Goal: Task Accomplishment & Management: Use online tool/utility

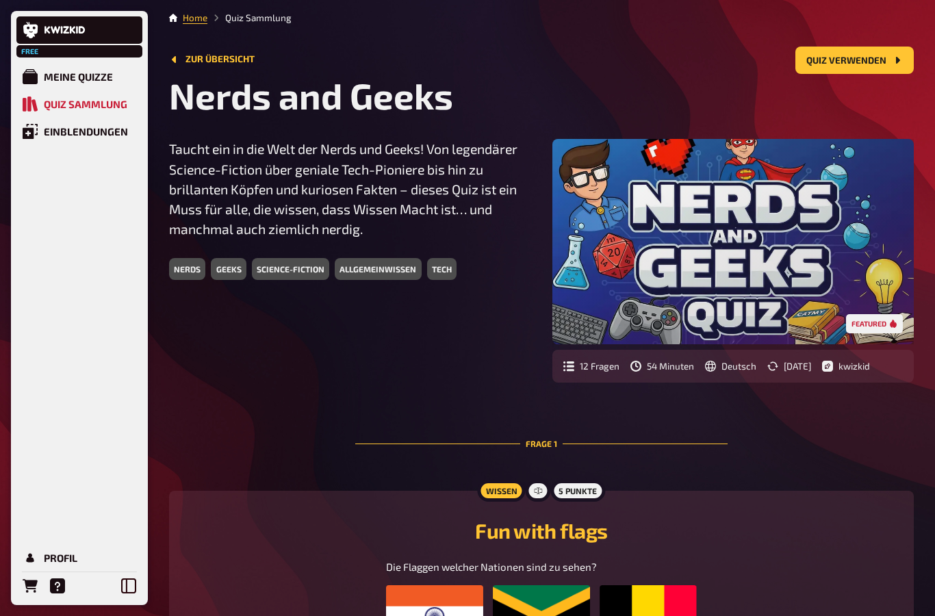
click at [291, 263] on div "science-fiction" at bounding box center [290, 269] width 77 height 22
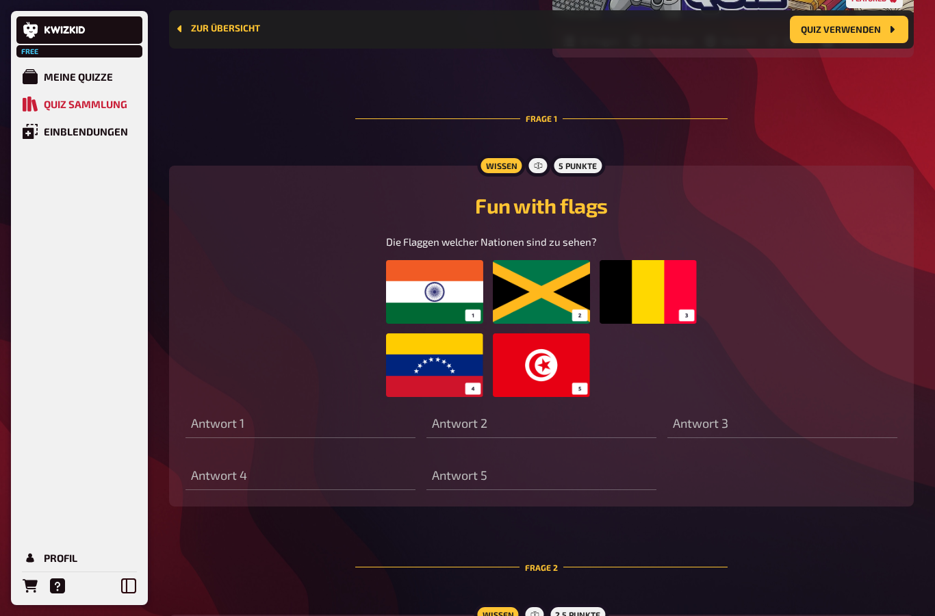
scroll to position [340, 0]
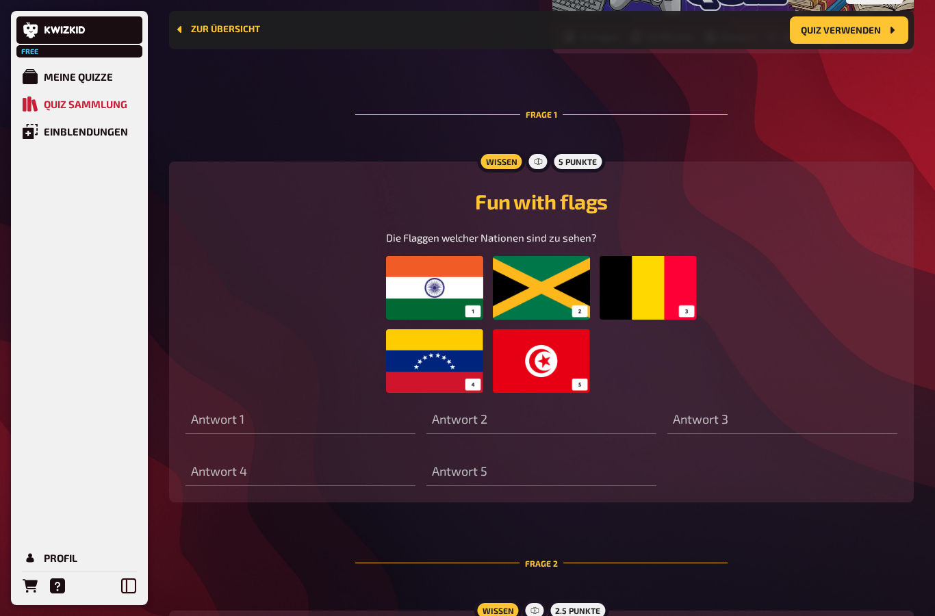
click at [874, 400] on div "Antwort 3" at bounding box center [782, 413] width 230 height 41
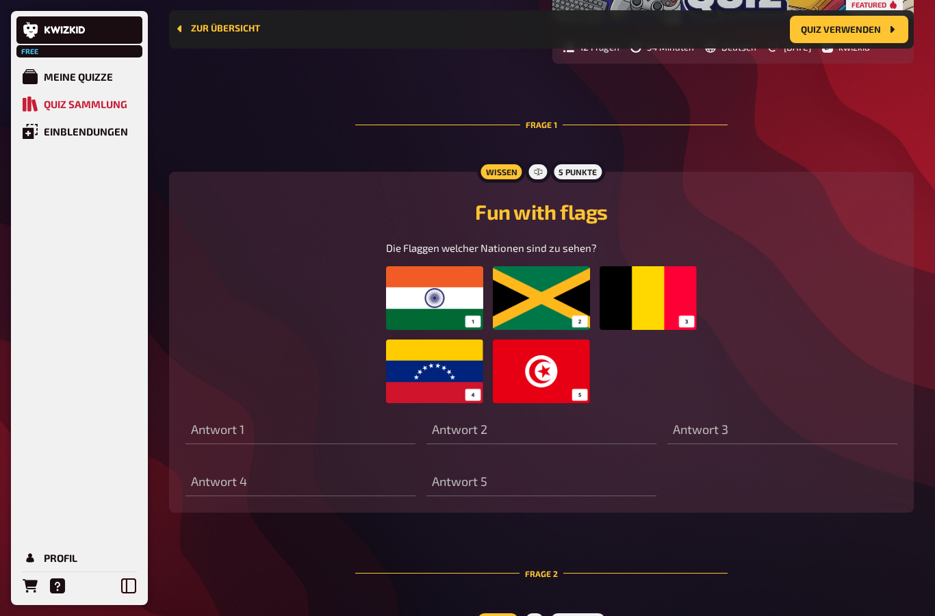
scroll to position [330, 0]
click at [238, 459] on div "Antwort 4" at bounding box center [301, 475] width 230 height 41
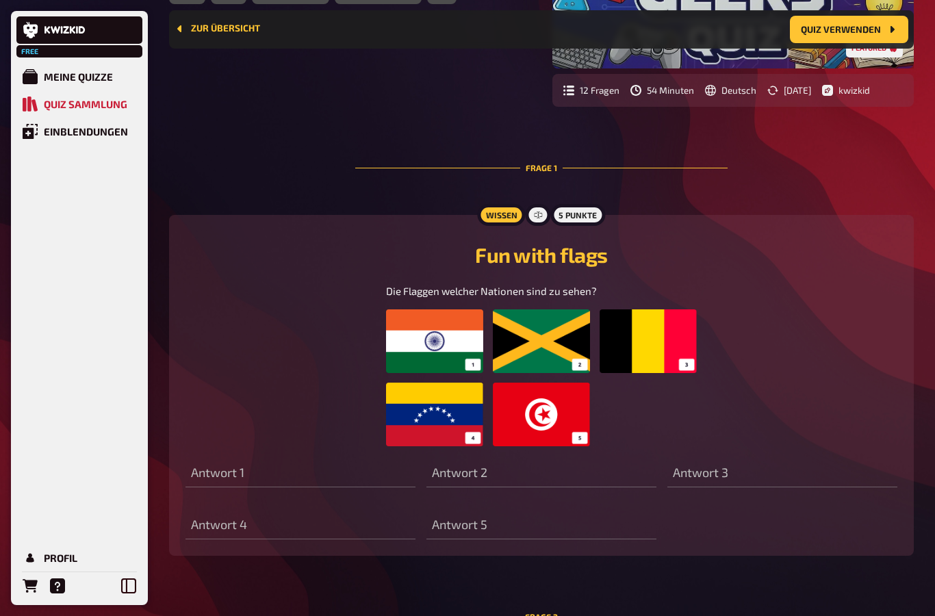
scroll to position [285, 0]
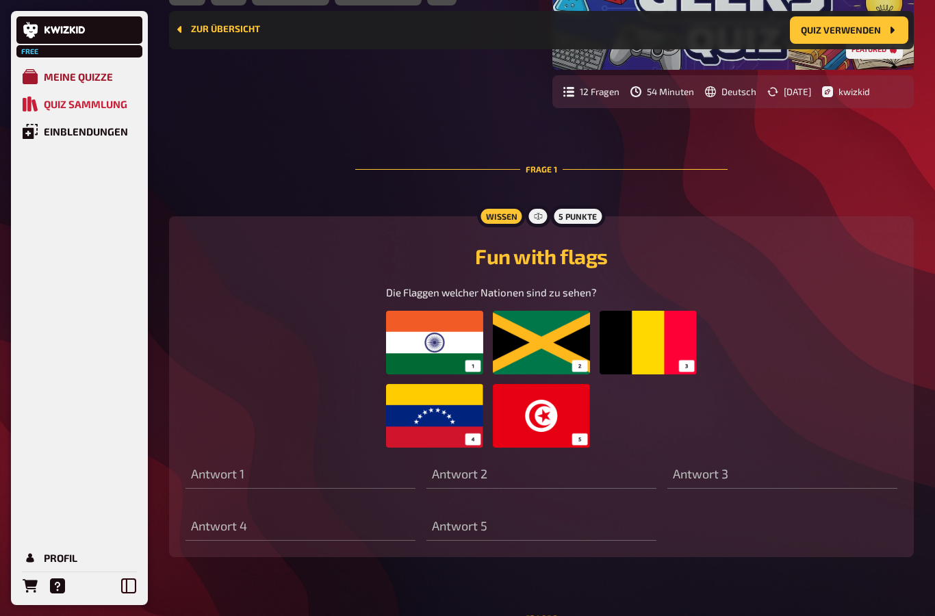
click at [55, 75] on div "Meine Quizze" at bounding box center [78, 77] width 69 height 12
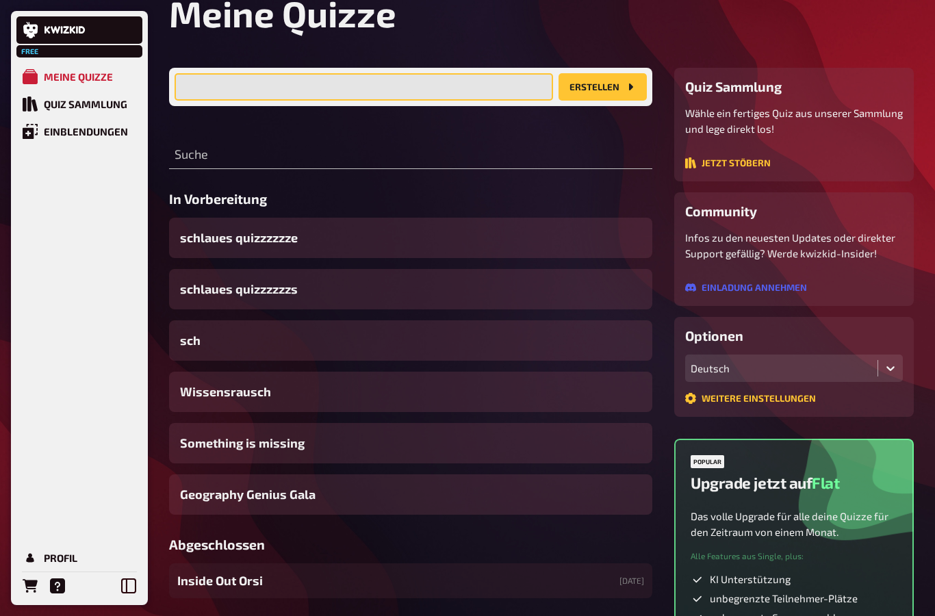
click at [239, 89] on input "text" at bounding box center [364, 86] width 379 height 27
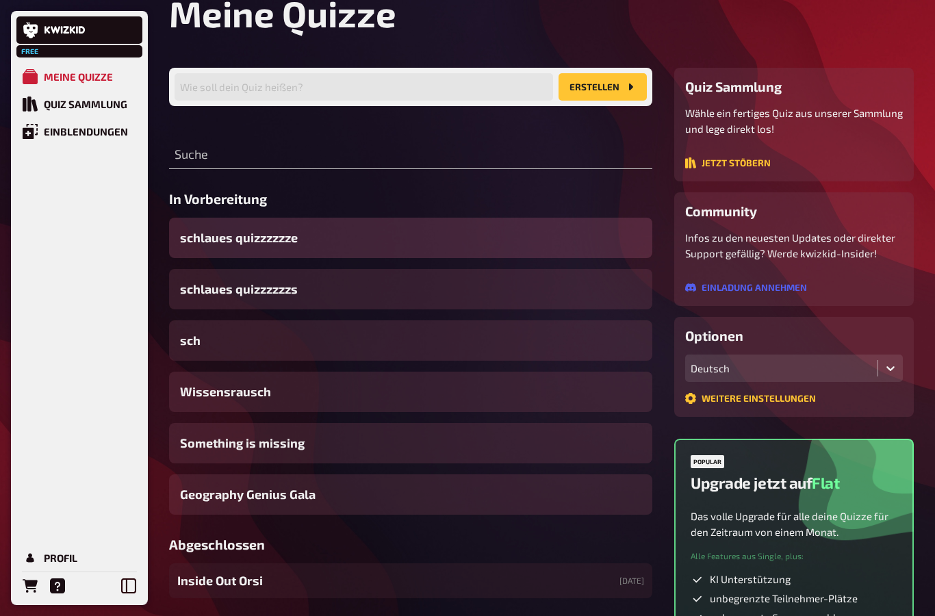
click at [218, 233] on span "schlaues quizzzzzze" at bounding box center [239, 238] width 118 height 18
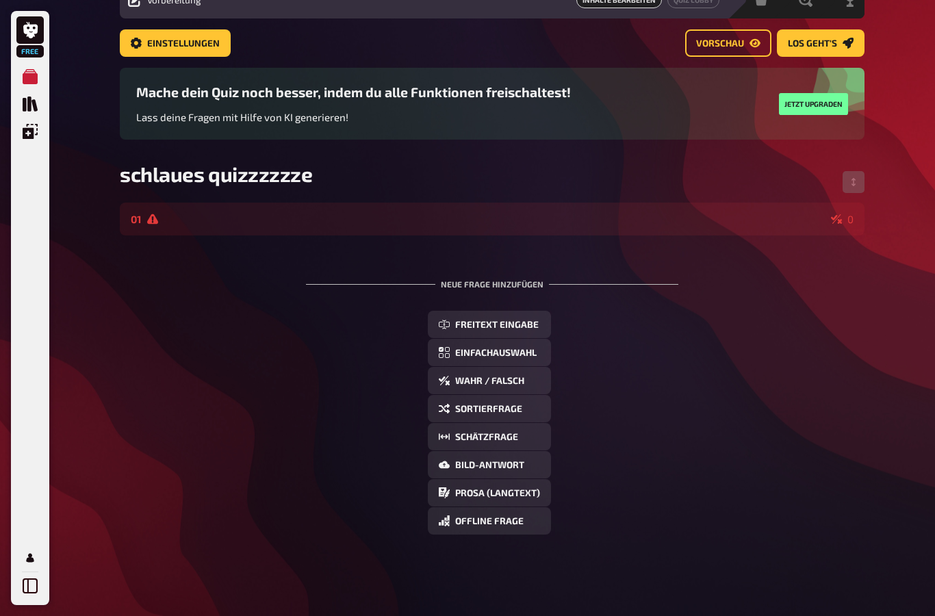
scroll to position [66, 0]
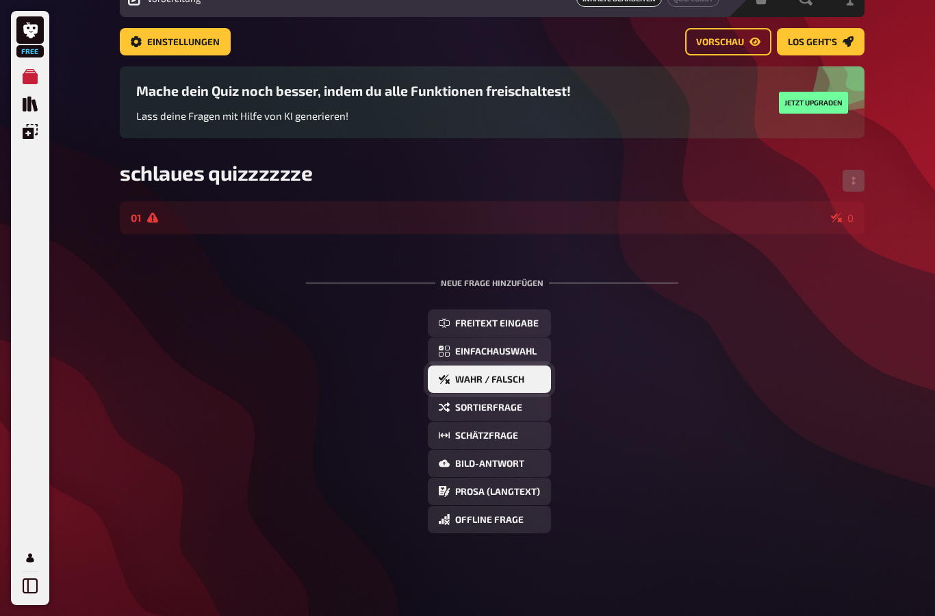
click at [546, 386] on button "Wahr / Falsch" at bounding box center [489, 379] width 123 height 27
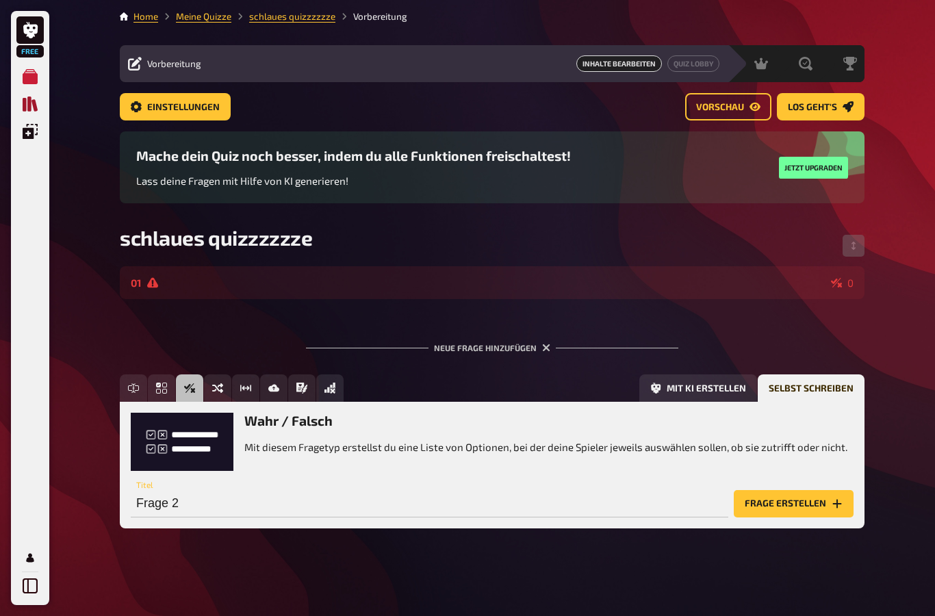
click at [37, 110] on icon "Quiz Sammlung" at bounding box center [30, 104] width 15 height 15
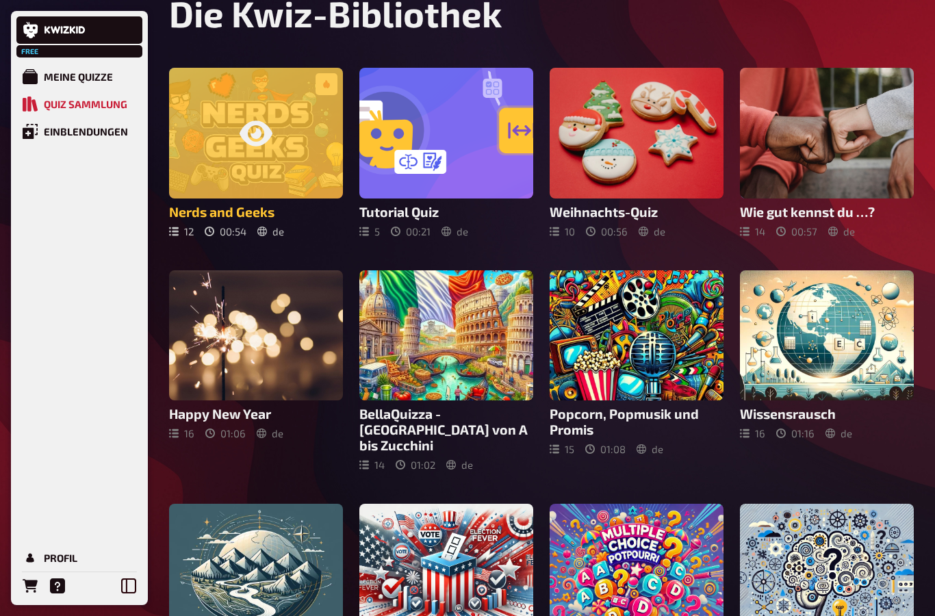
click at [255, 113] on div at bounding box center [256, 133] width 174 height 131
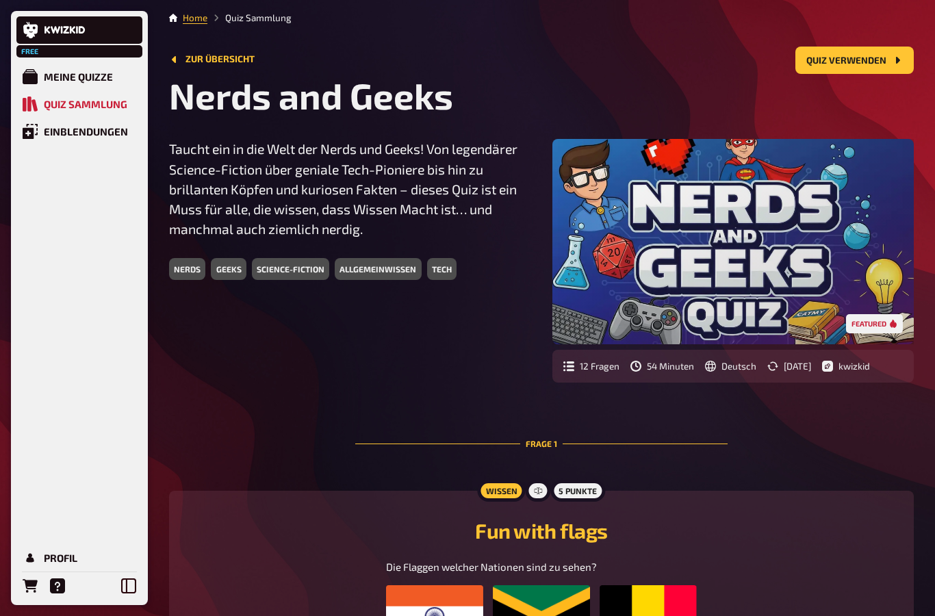
click at [866, 327] on div "Featured" at bounding box center [732, 241] width 361 height 205
drag, startPoint x: 766, startPoint y: 265, endPoint x: 698, endPoint y: 194, distance: 97.8
click at [837, 53] on button "Quiz verwenden" at bounding box center [854, 60] width 118 height 27
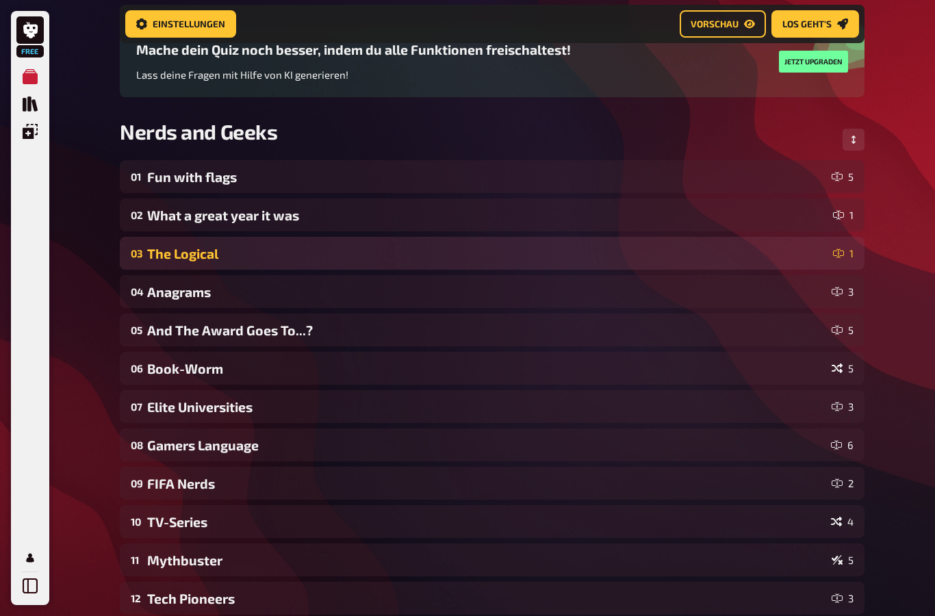
scroll to position [117, 0]
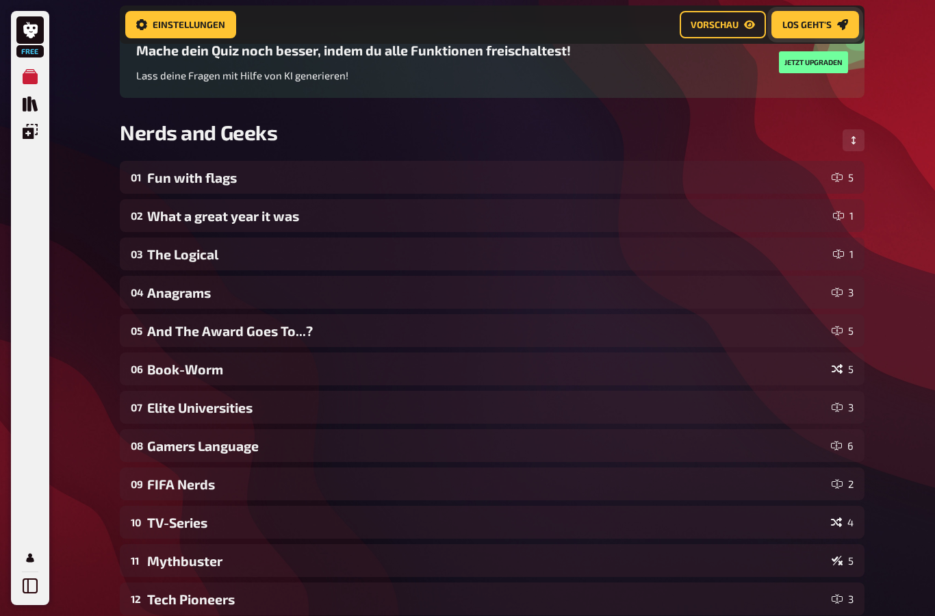
click at [826, 21] on span "Los geht's" at bounding box center [806, 25] width 49 height 10
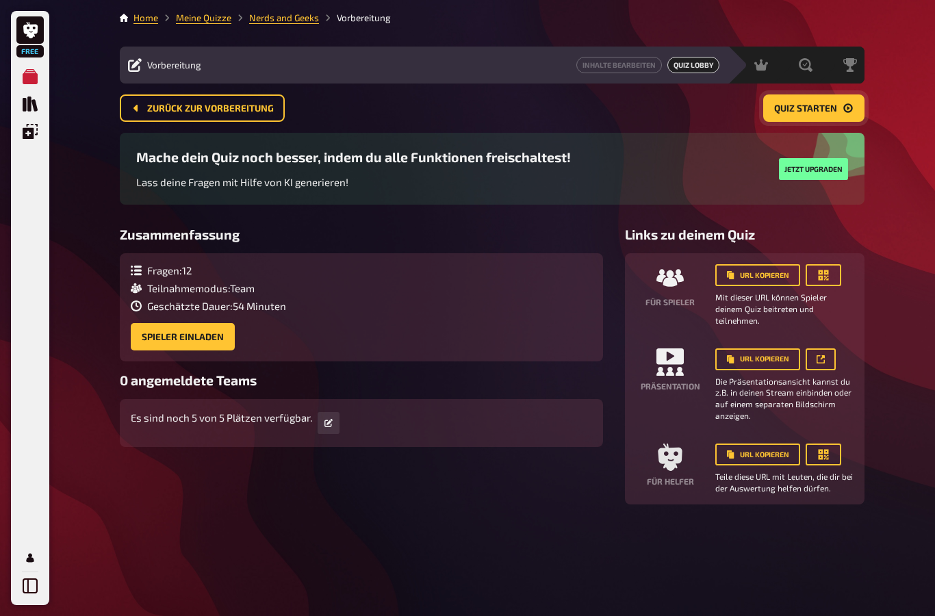
click at [829, 94] on button "Quiz starten" at bounding box center [813, 107] width 101 height 27
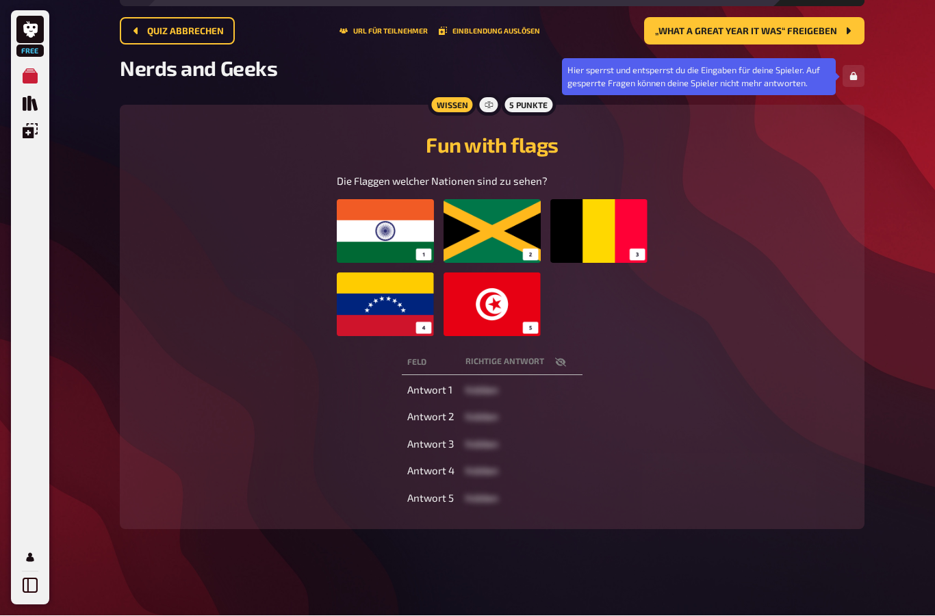
scroll to position [77, 0]
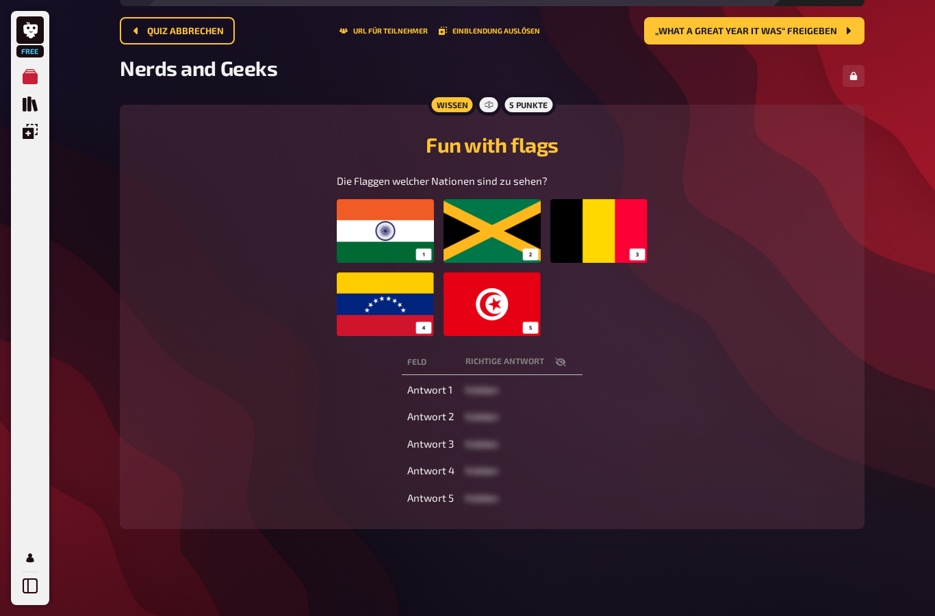
click at [472, 390] on span "hidden" at bounding box center [481, 389] width 33 height 12
click at [476, 392] on span "hidden" at bounding box center [481, 389] width 33 height 12
click at [150, 47] on div "Quiz abbrechen URL für Teilnehmer Einblendung auslösen „What a great year it wa…" at bounding box center [492, 36] width 745 height 38
click at [153, 27] on span "Quiz abbrechen" at bounding box center [185, 32] width 77 height 10
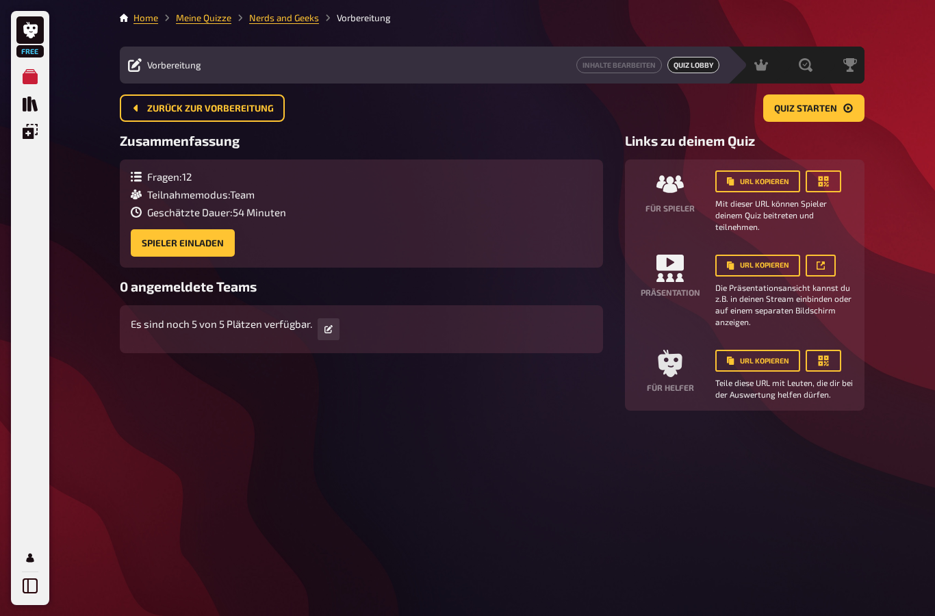
scroll to position [55, 0]
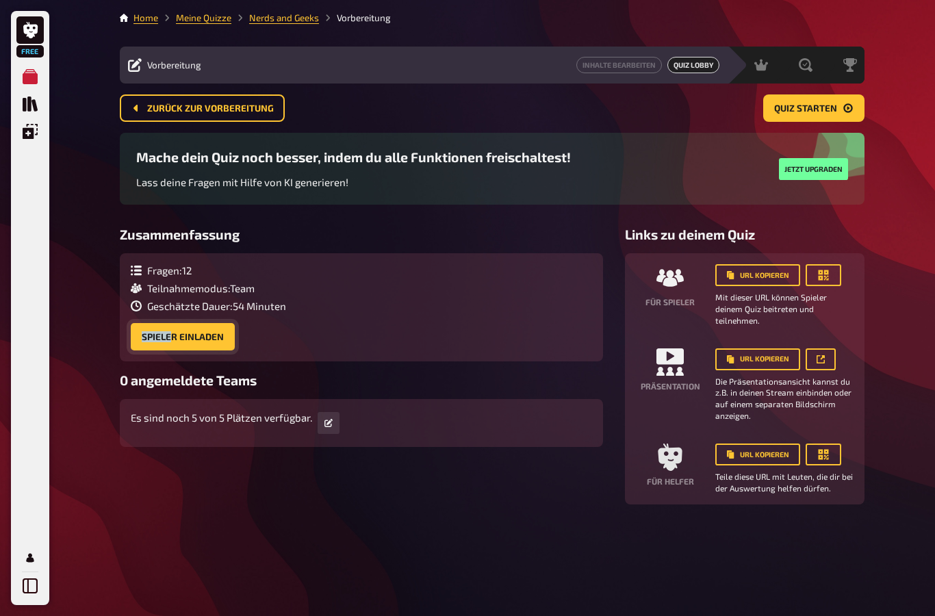
drag, startPoint x: 170, startPoint y: 274, endPoint x: 170, endPoint y: 292, distance: 18.5
click at [170, 323] on button "Spieler einladen" at bounding box center [183, 336] width 104 height 27
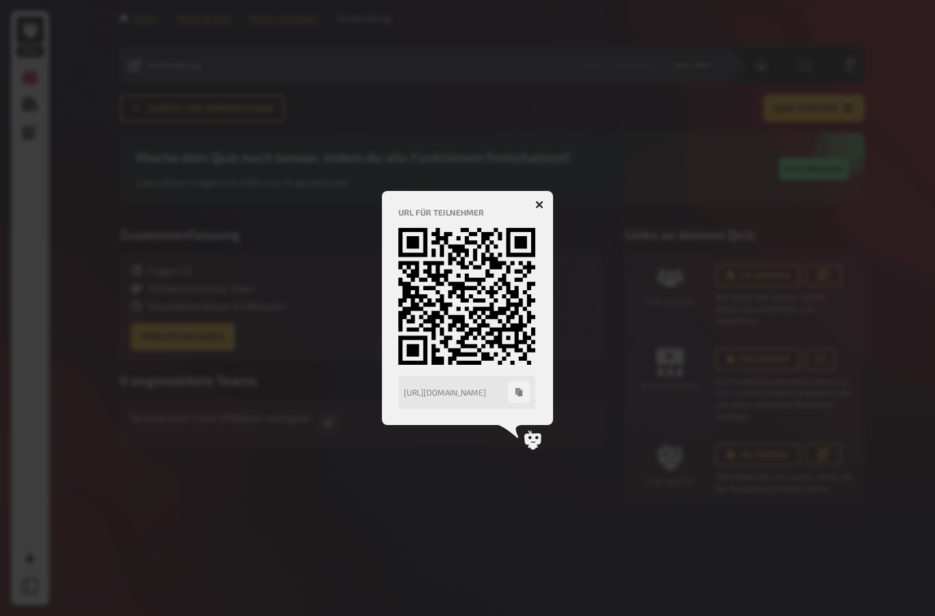
click at [608, 372] on div at bounding box center [467, 308] width 935 height 616
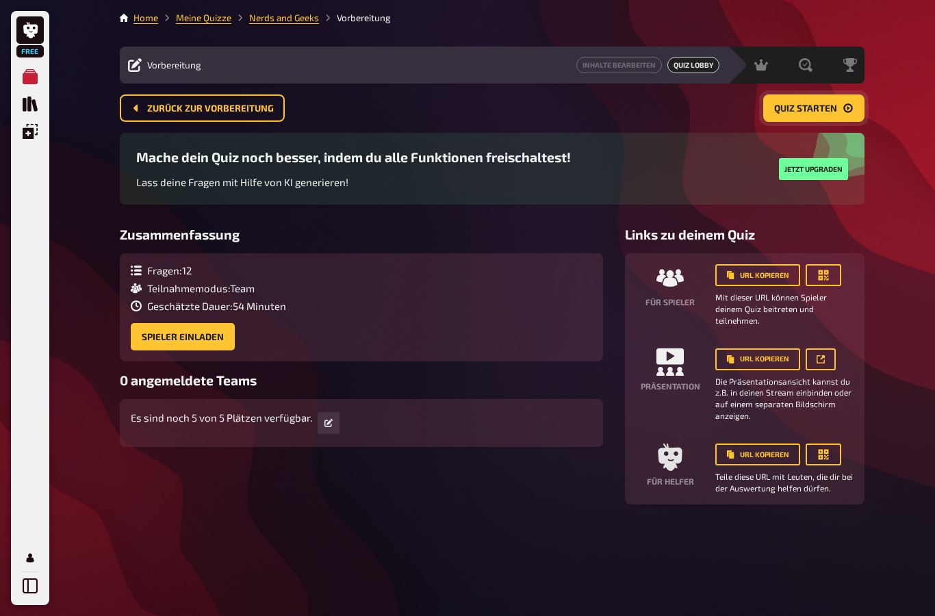
click at [804, 104] on span "Quiz starten" at bounding box center [805, 109] width 63 height 10
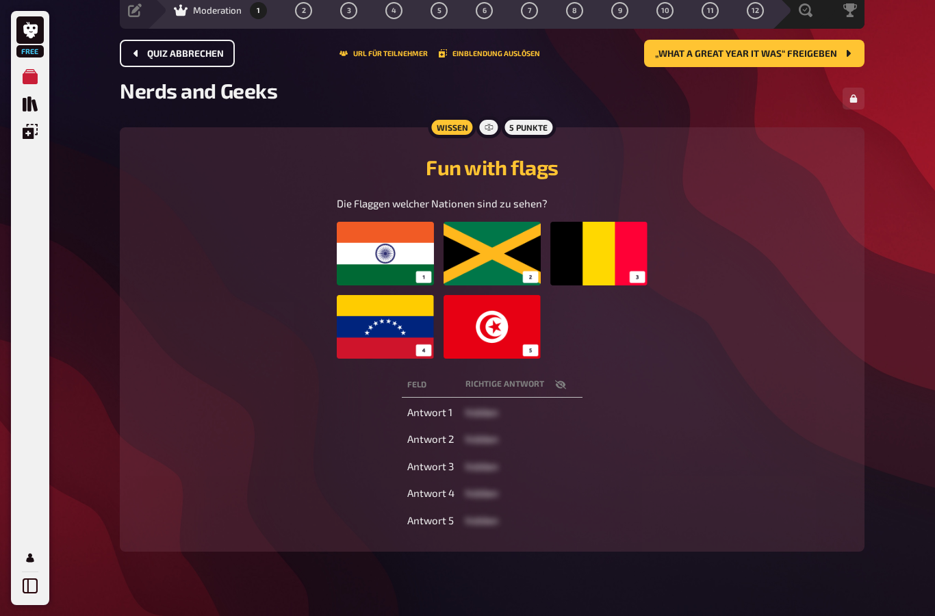
click at [207, 52] on span "Quiz abbrechen" at bounding box center [185, 54] width 77 height 10
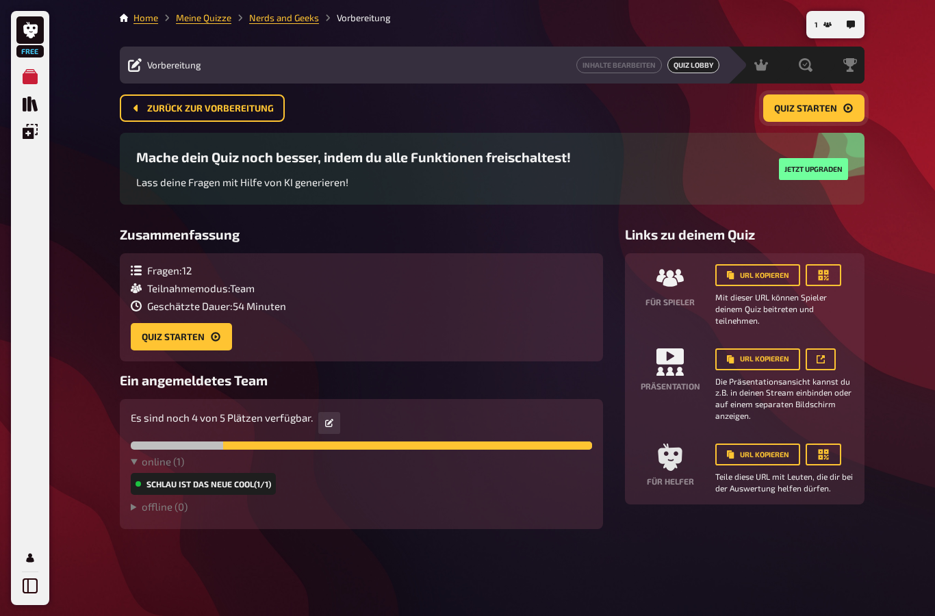
click at [821, 104] on span "Quiz starten" at bounding box center [805, 109] width 63 height 10
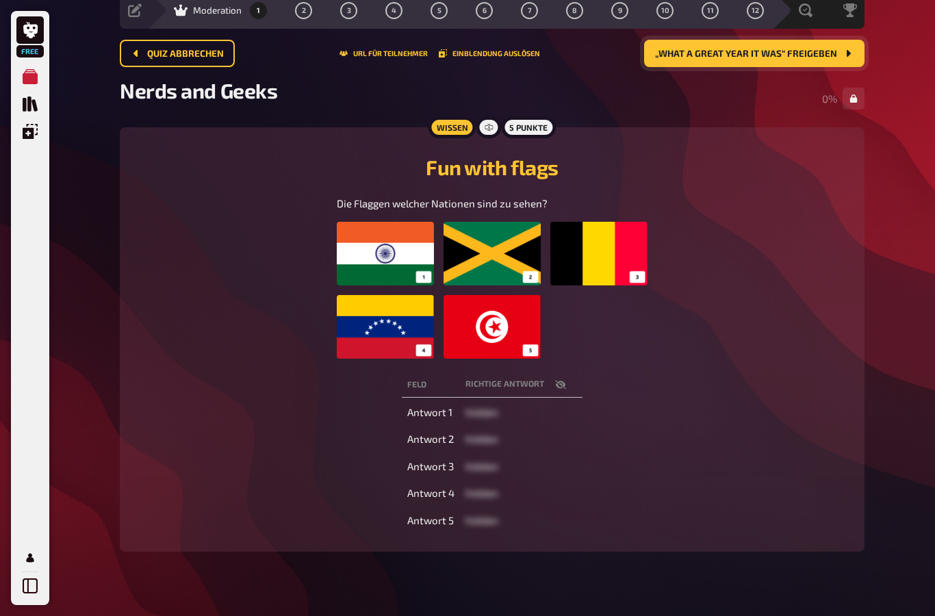
click at [687, 59] on span "„What a great year it was“ freigeben" at bounding box center [746, 54] width 182 height 10
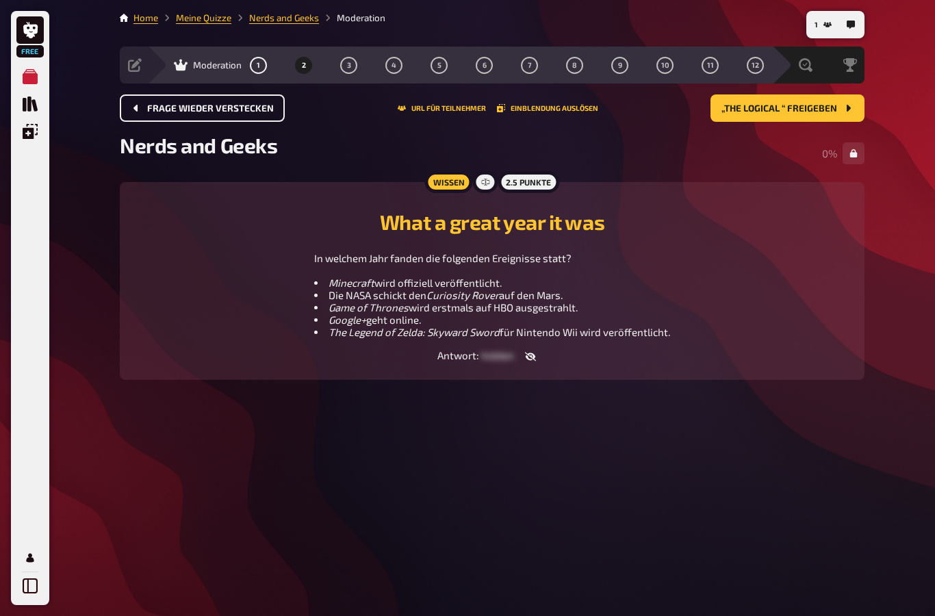
click at [267, 104] on span "Frage wieder verstecken" at bounding box center [210, 109] width 127 height 10
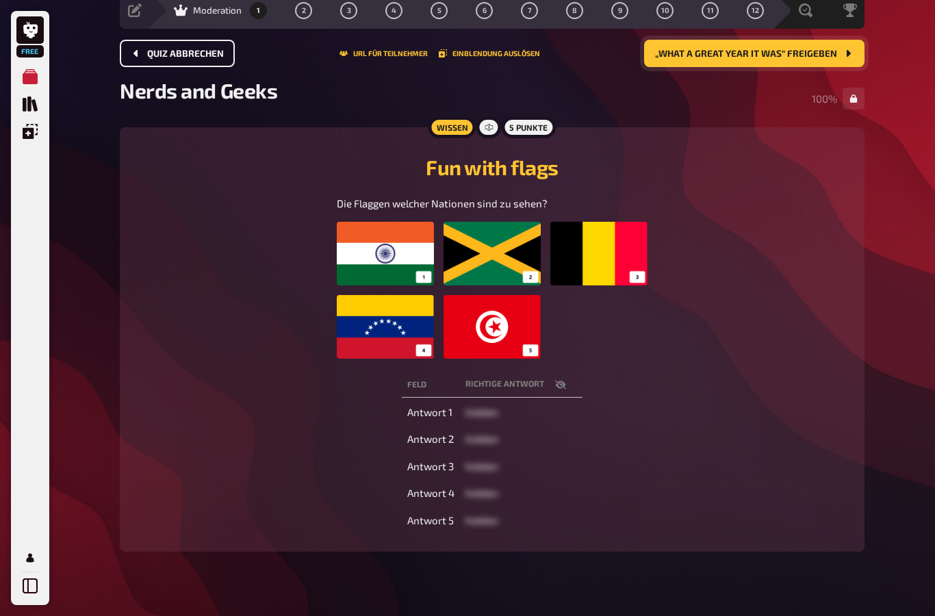
click at [839, 50] on button "„What a great year it was“ freigeben" at bounding box center [754, 53] width 220 height 27
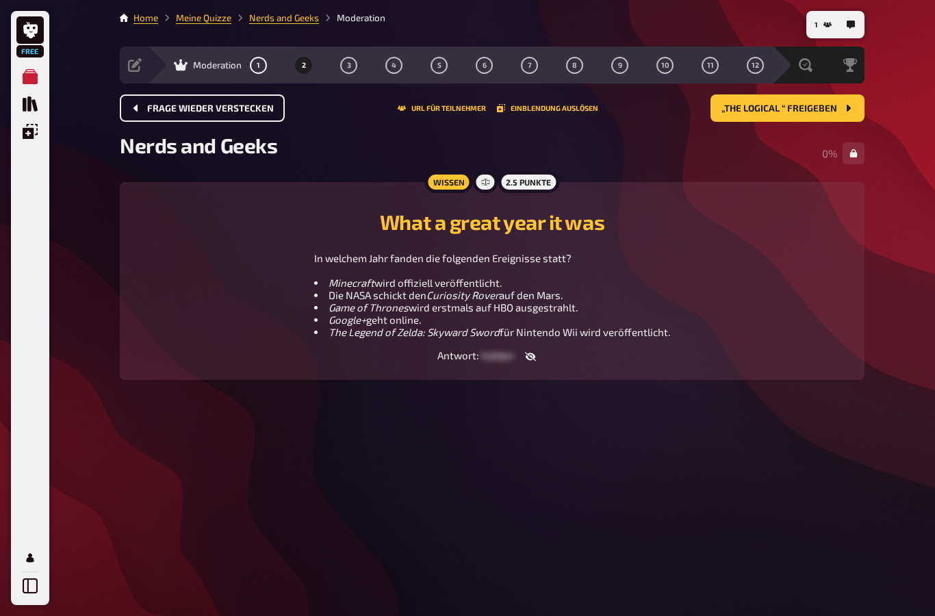
click at [530, 353] on icon "button" at bounding box center [530, 357] width 11 height 9
click at [836, 104] on span "„The Logical “ freigeben" at bounding box center [779, 109] width 116 height 10
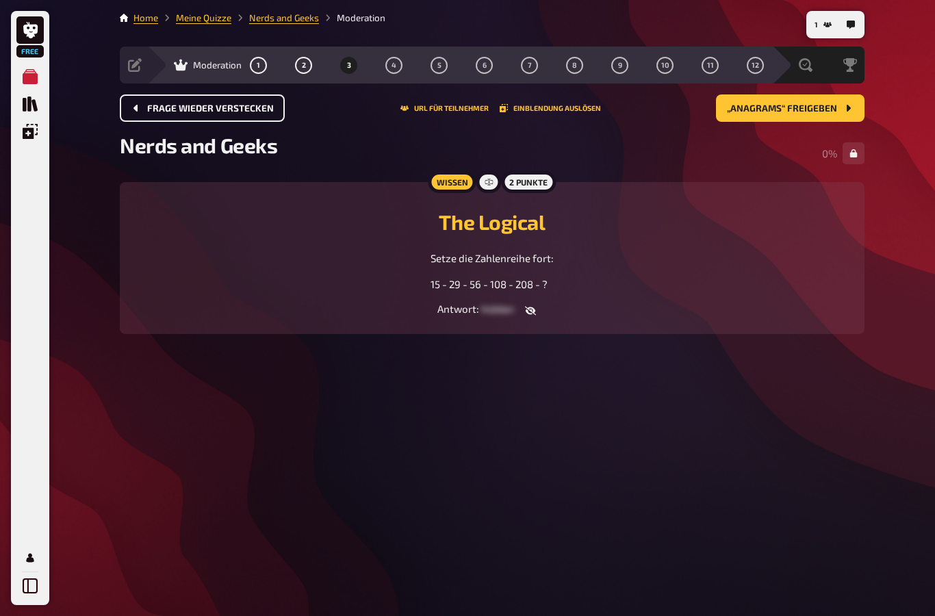
click at [529, 305] on icon "button" at bounding box center [530, 310] width 11 height 11
click at [819, 94] on button "„Anagrams“ freigeben" at bounding box center [790, 107] width 149 height 27
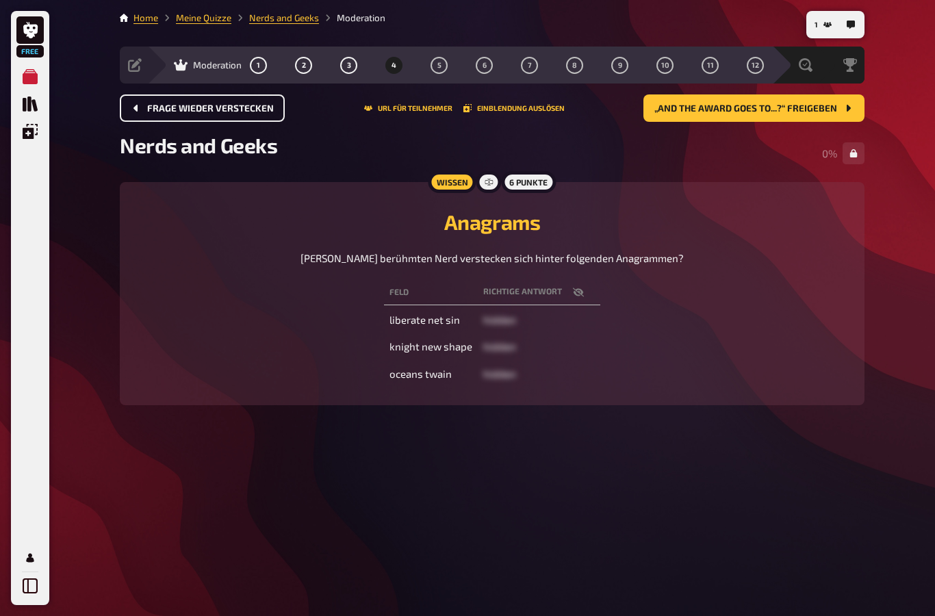
click at [665, 277] on div "Feld Richtige Antwort liberate net sin hidden knight new shape hidden oceans tw…" at bounding box center [492, 333] width 712 height 112
click at [750, 104] on span "„And The Award Goes To...?“ freigeben" at bounding box center [745, 109] width 183 height 10
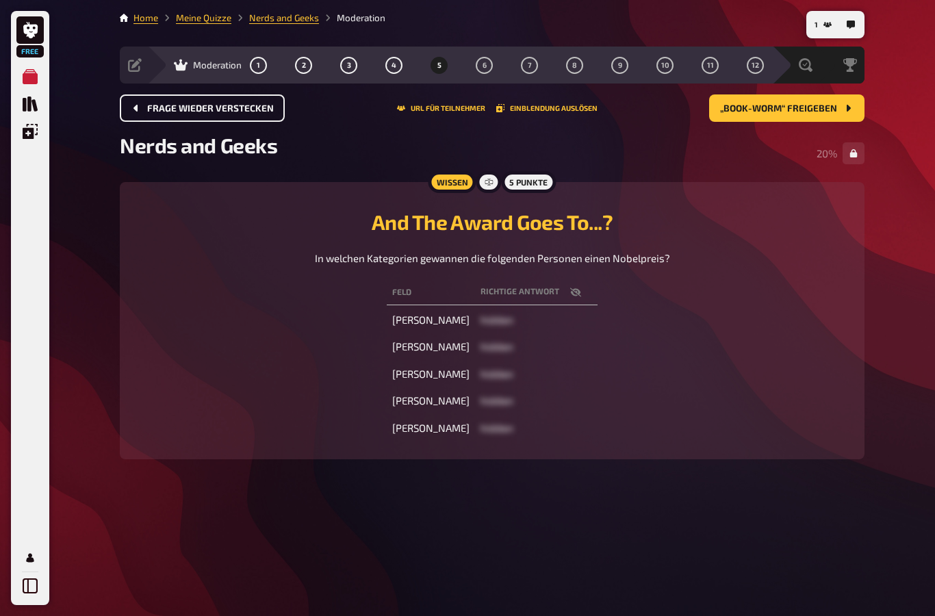
click at [575, 288] on icon "button" at bounding box center [575, 292] width 11 height 9
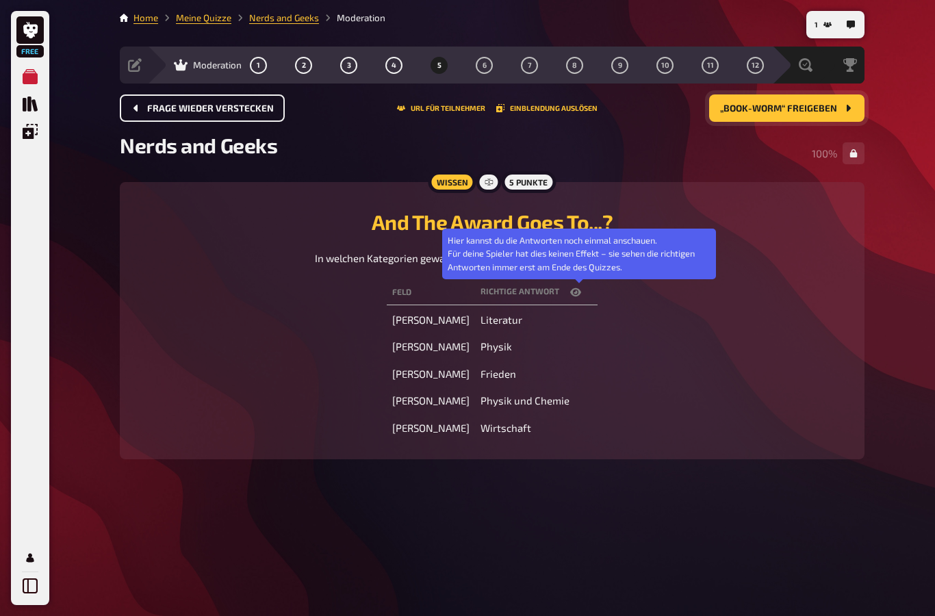
click at [852, 103] on icon "„Book-Worm“ freigeben" at bounding box center [848, 108] width 11 height 11
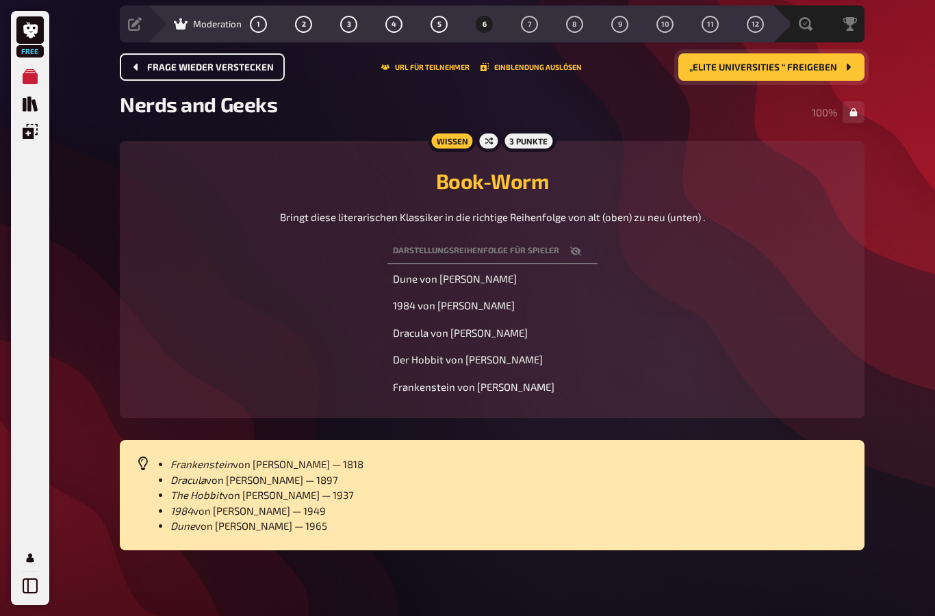
click at [852, 61] on button "„Elite Universities “ freigeben" at bounding box center [771, 66] width 186 height 27
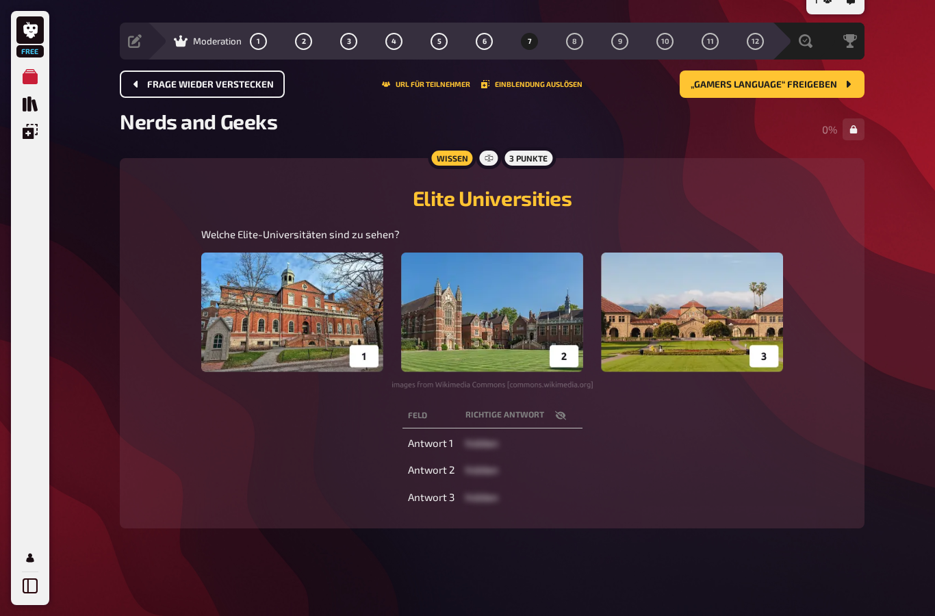
click at [559, 410] on icon "button" at bounding box center [560, 415] width 11 height 11
click at [567, 409] on button "button" at bounding box center [560, 416] width 33 height 14
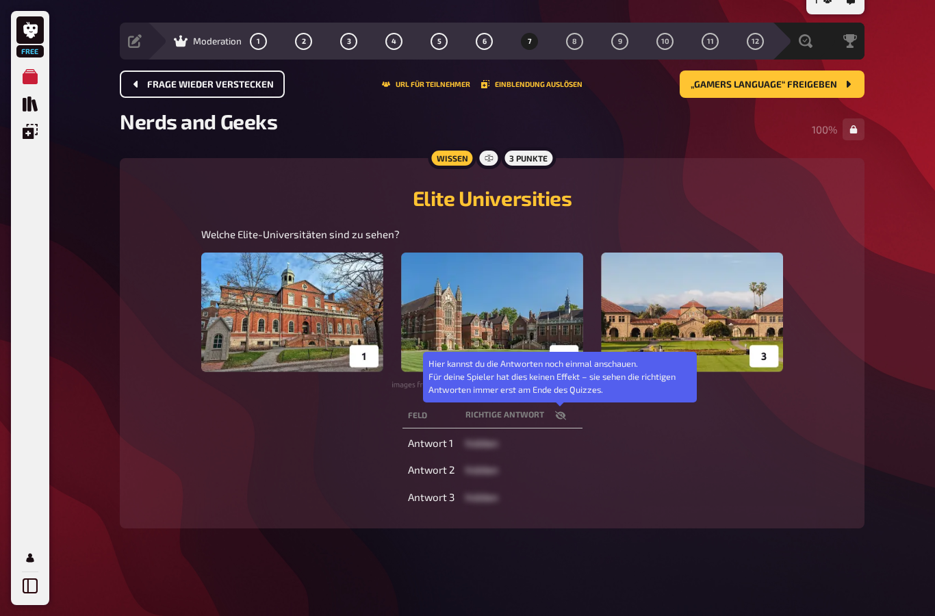
click at [568, 409] on button "button" at bounding box center [560, 416] width 33 height 14
click at [565, 410] on icon "button" at bounding box center [560, 415] width 11 height 11
click at [798, 71] on button "„Gamers Language“ freigeben" at bounding box center [772, 84] width 185 height 27
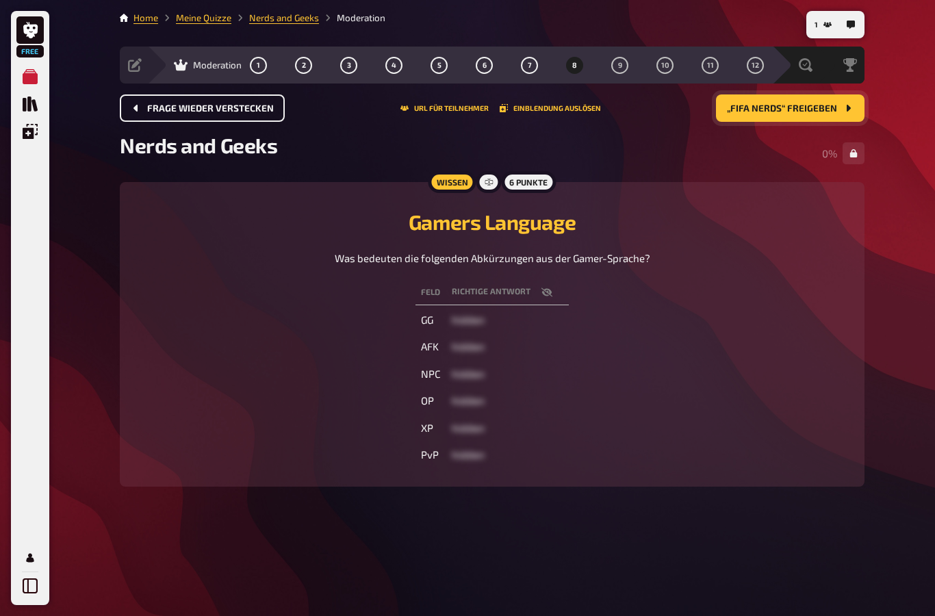
click at [774, 94] on button "„FIFA Nerds“ freigeben" at bounding box center [790, 107] width 149 height 27
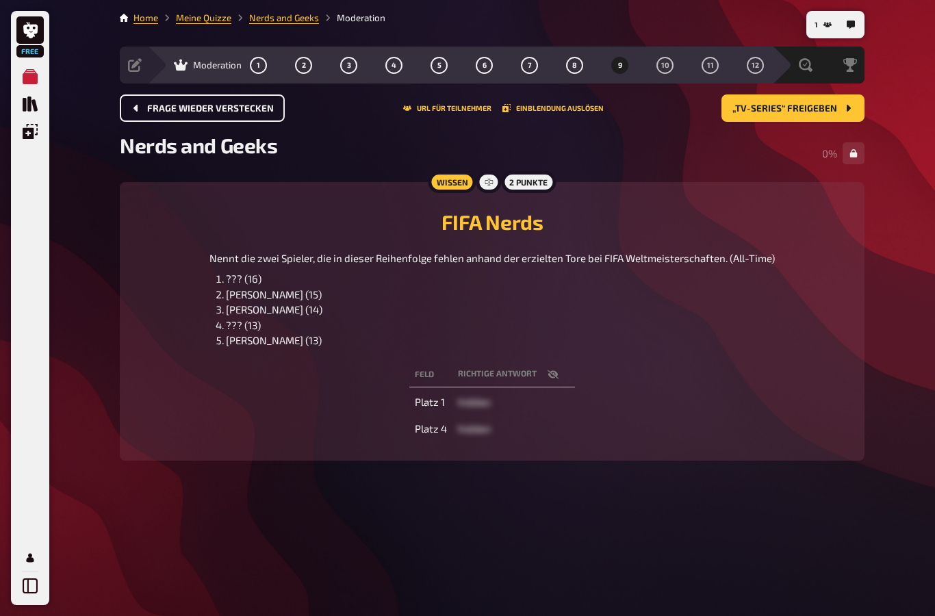
click at [546, 368] on button "button" at bounding box center [553, 375] width 33 height 14
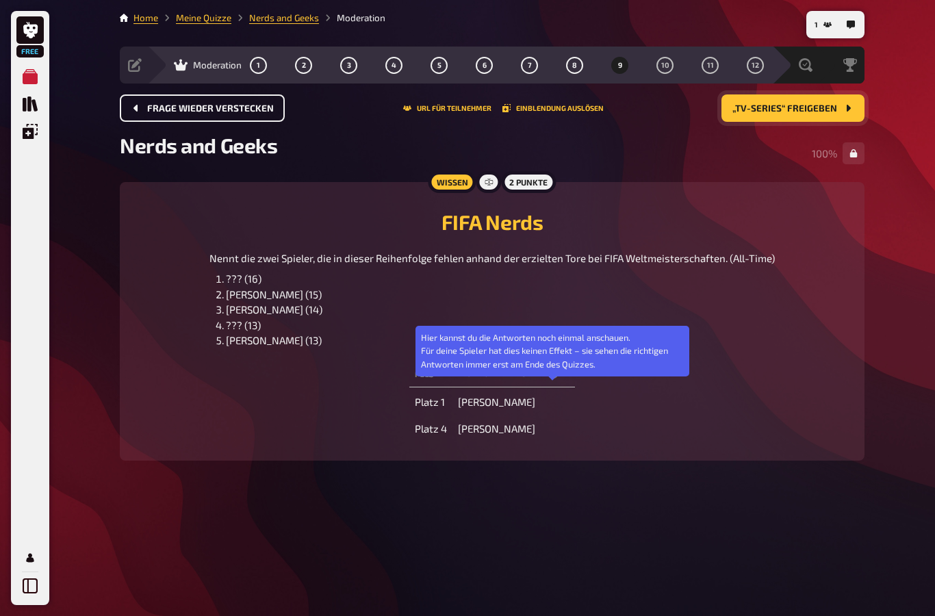
click at [795, 94] on button "„TV-Series“ freigeben" at bounding box center [792, 107] width 143 height 27
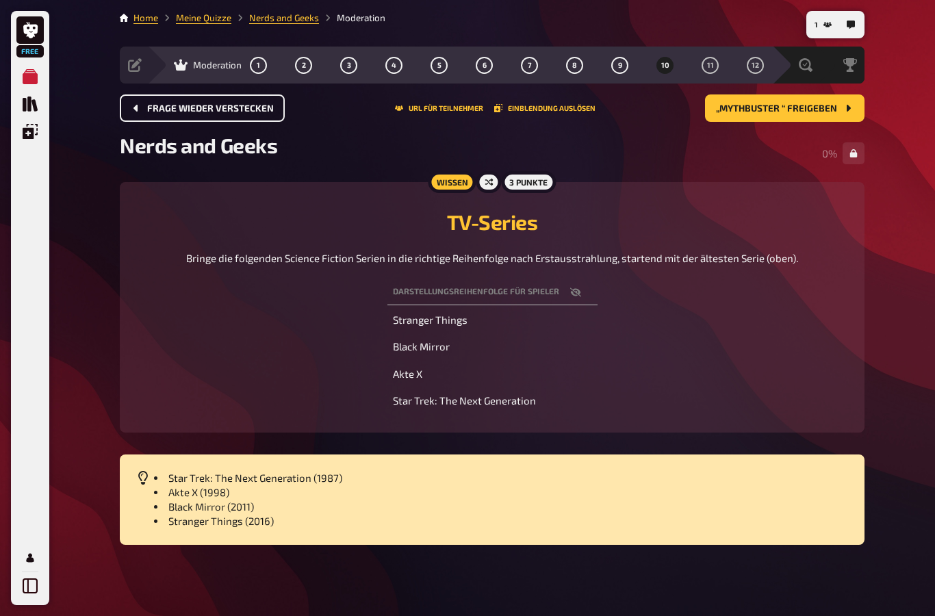
click at [574, 288] on icon "button" at bounding box center [575, 292] width 11 height 9
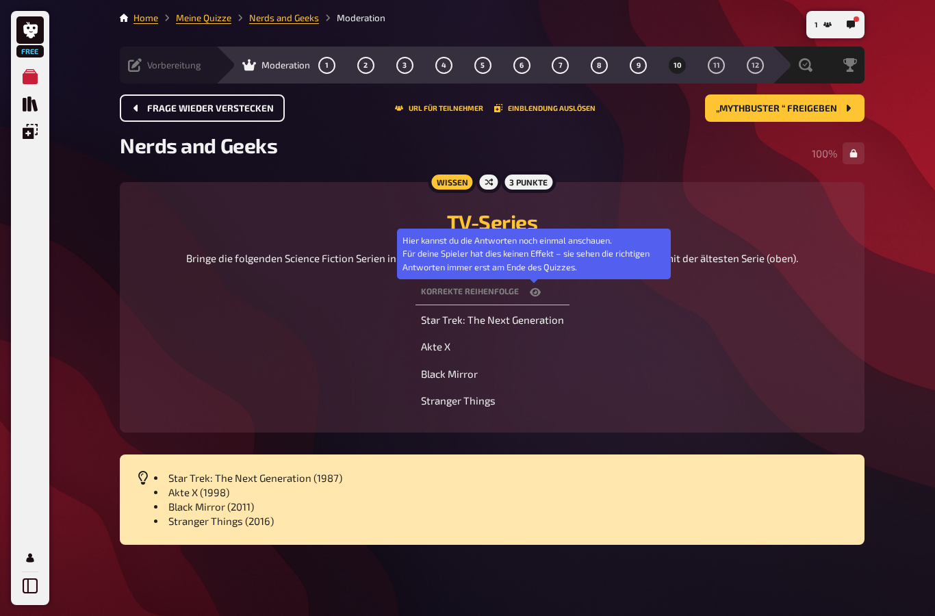
click at [141, 58] on icon at bounding box center [135, 65] width 14 height 14
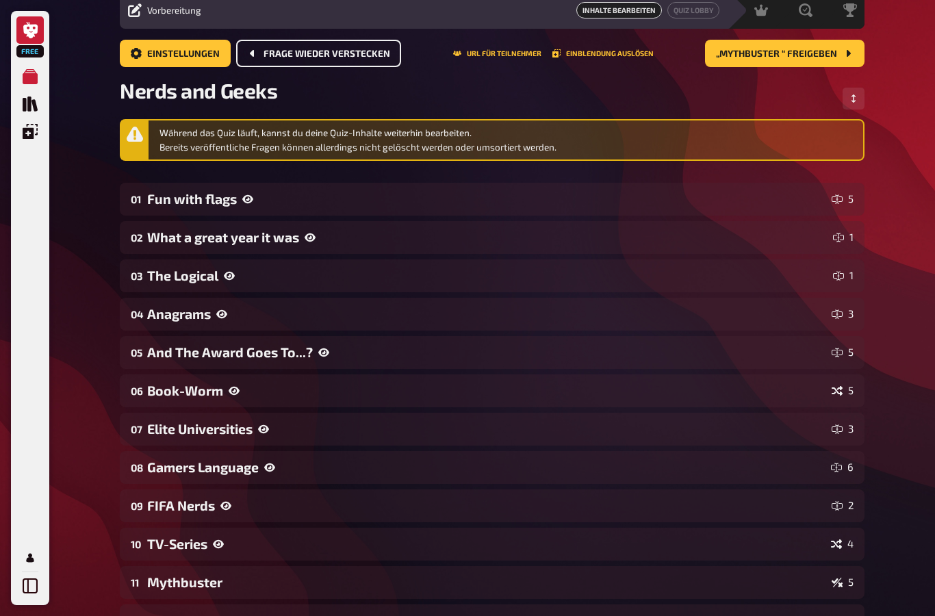
drag, startPoint x: 27, startPoint y: 35, endPoint x: 19, endPoint y: 25, distance: 12.6
click at [27, 35] on icon at bounding box center [30, 30] width 14 height 16
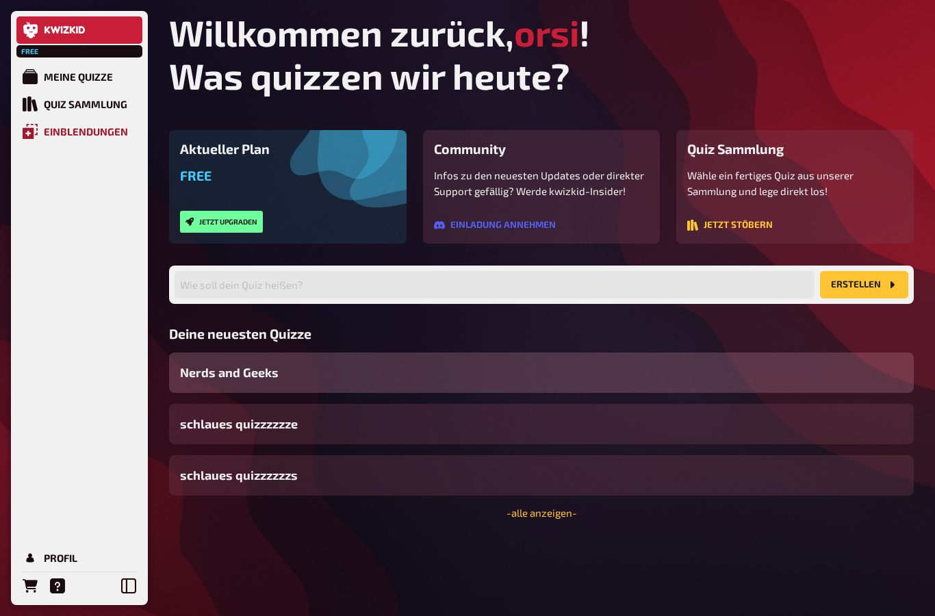
click at [107, 138] on div "Einblendungen" at bounding box center [86, 131] width 84 height 12
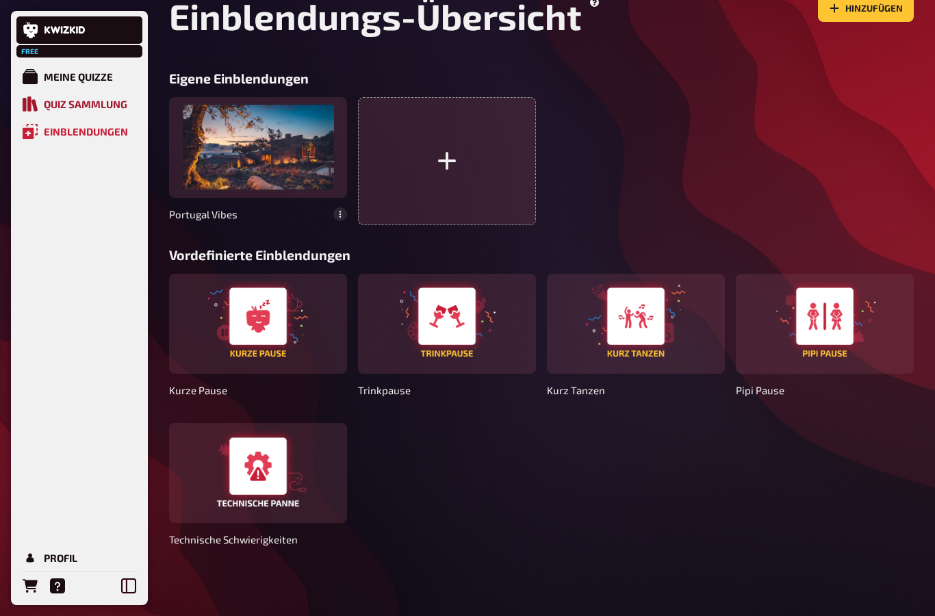
click at [101, 109] on div "Quiz Sammlung" at bounding box center [86, 104] width 84 height 12
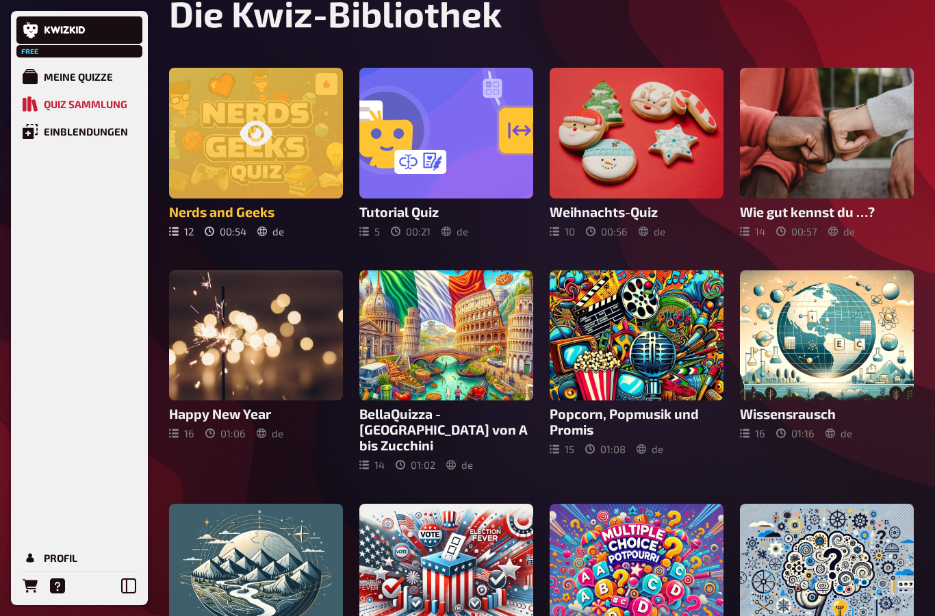
click at [237, 137] on div at bounding box center [256, 133] width 174 height 131
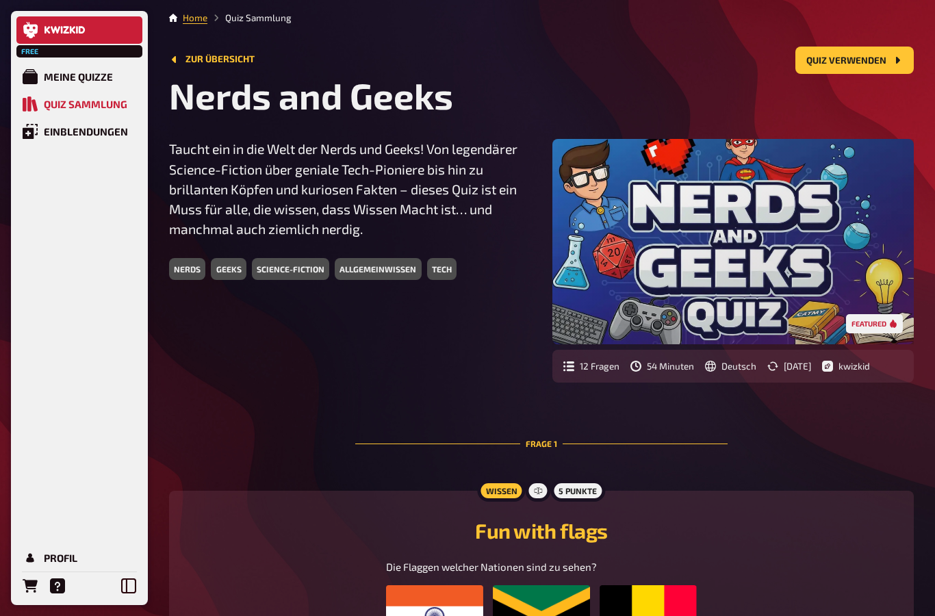
drag, startPoint x: 93, startPoint y: 81, endPoint x: 93, endPoint y: 27, distance: 54.8
click at [93, 81] on div "Meine Quizze" at bounding box center [78, 77] width 69 height 12
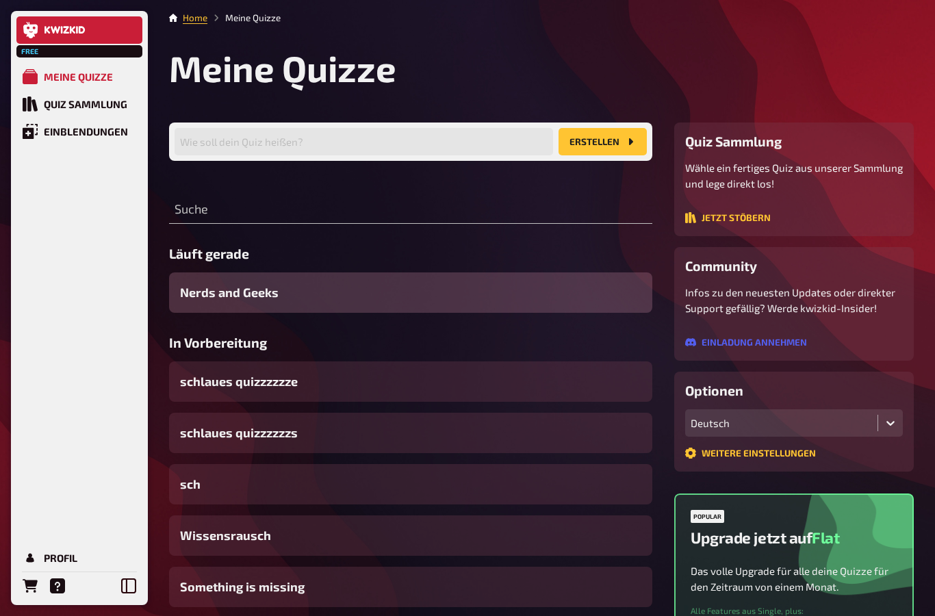
scroll to position [55, 0]
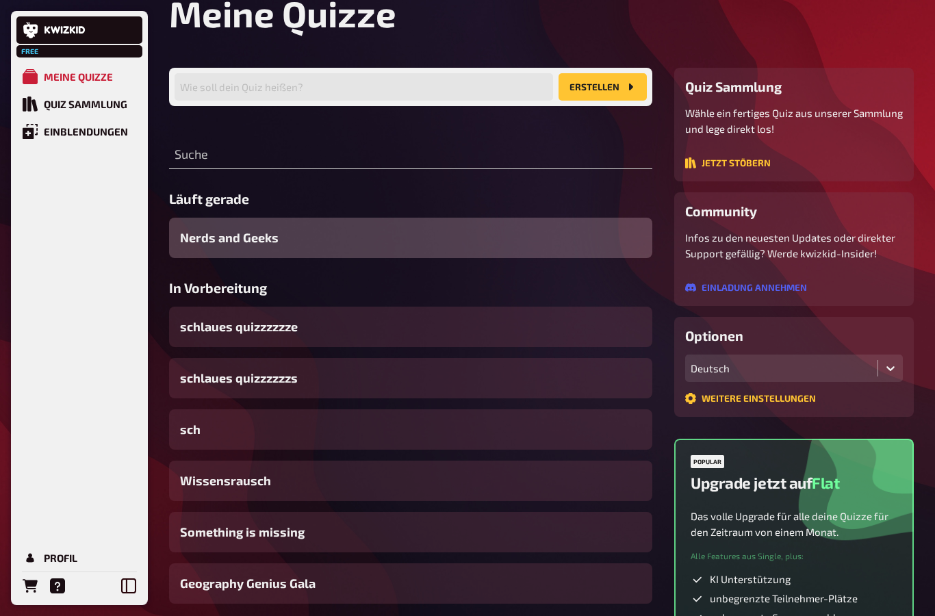
click at [237, 231] on span "Nerds and Geeks" at bounding box center [229, 238] width 99 height 18
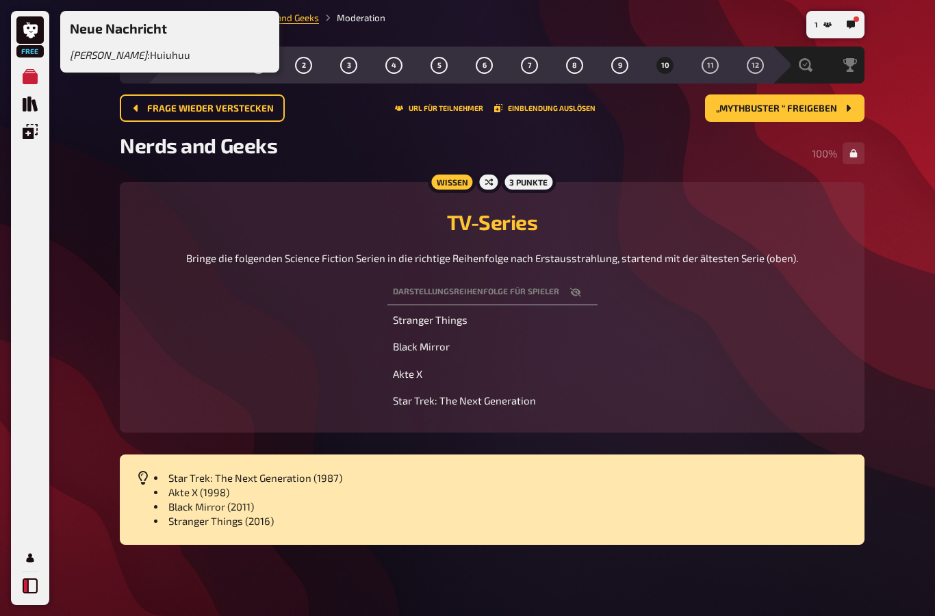
click at [36, 590] on icon at bounding box center [30, 585] width 15 height 15
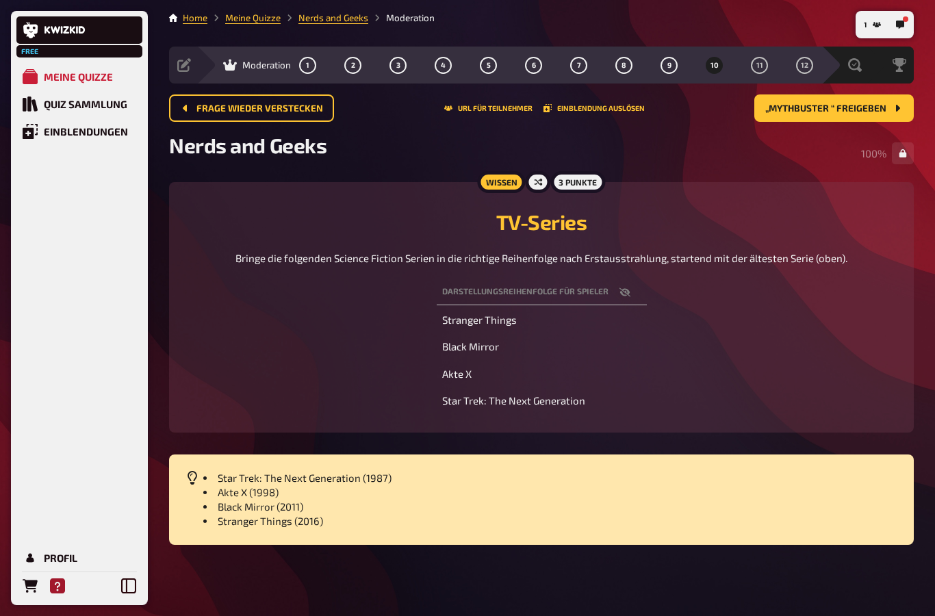
click at [61, 589] on icon "Hilfe" at bounding box center [57, 585] width 15 height 15
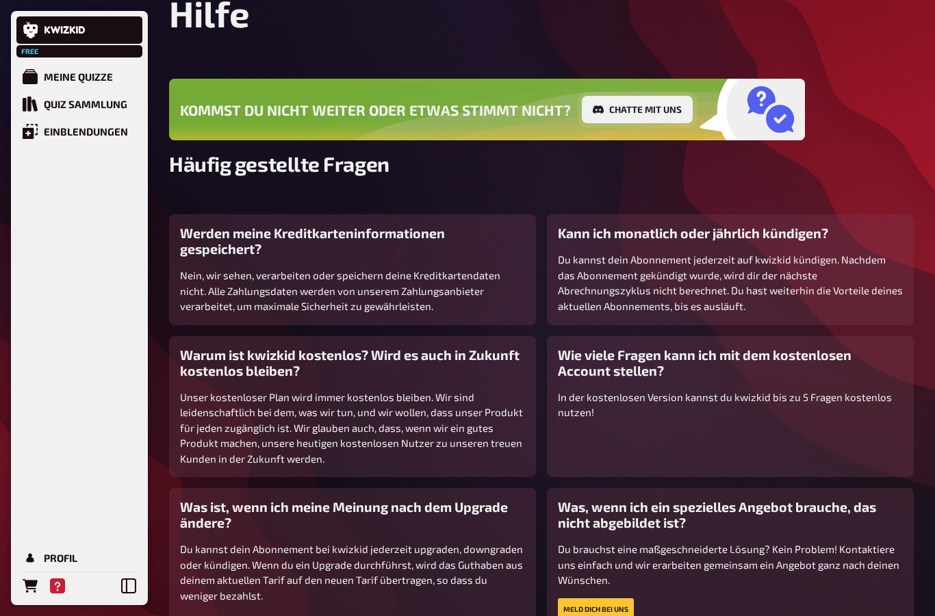
click at [617, 107] on button "Chatte mit uns" at bounding box center [637, 109] width 111 height 27
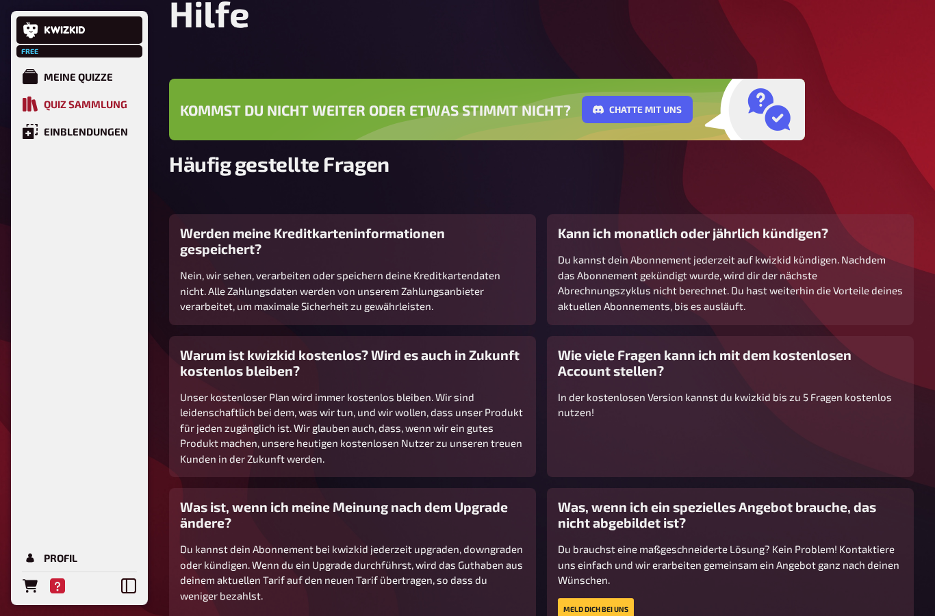
click at [38, 107] on link "Quiz Sammlung" at bounding box center [79, 103] width 126 height 27
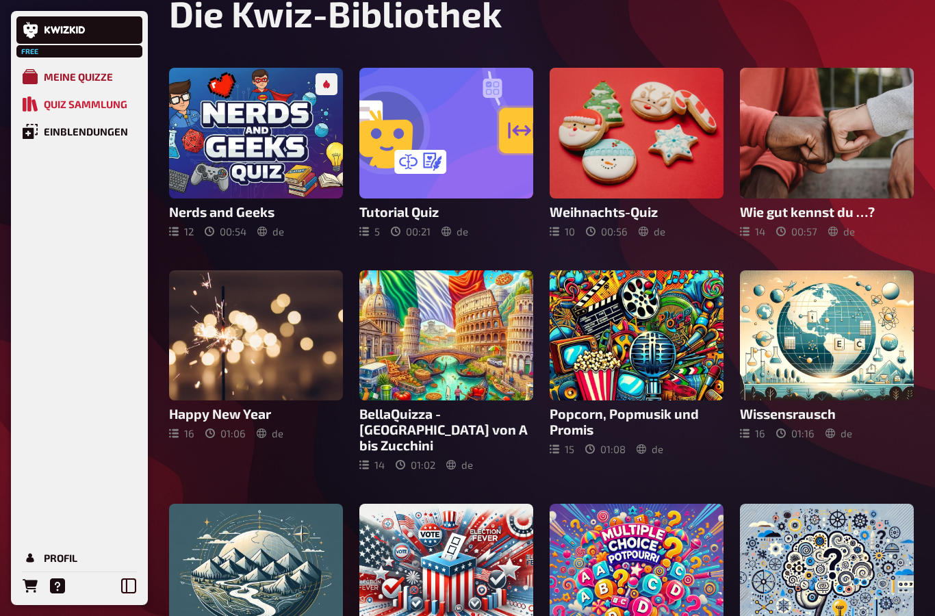
click at [39, 73] on link "Meine Quizze" at bounding box center [79, 76] width 126 height 27
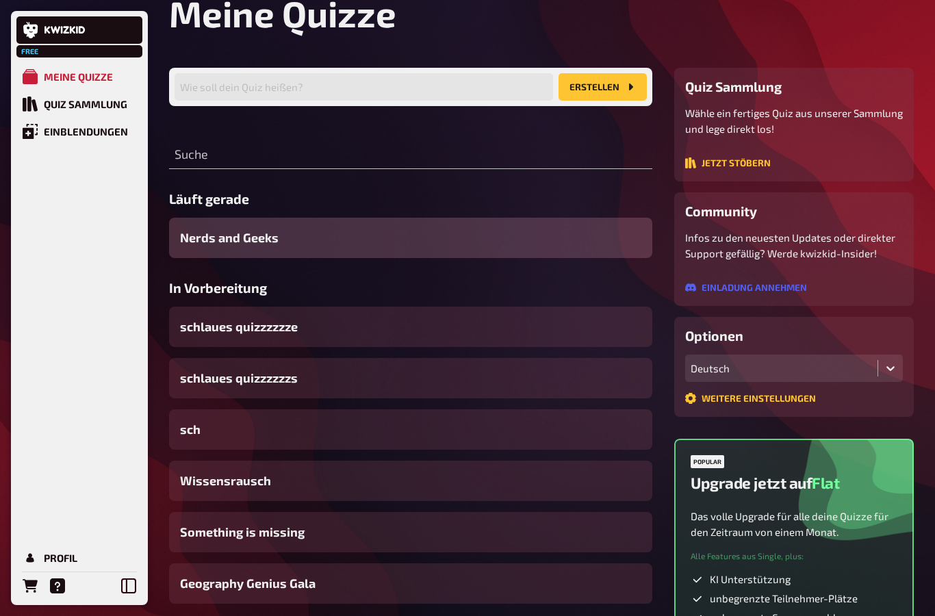
drag, startPoint x: 373, startPoint y: 240, endPoint x: 382, endPoint y: 240, distance: 8.9
click at [373, 240] on div "Nerds and Geeks" at bounding box center [410, 238] width 483 height 40
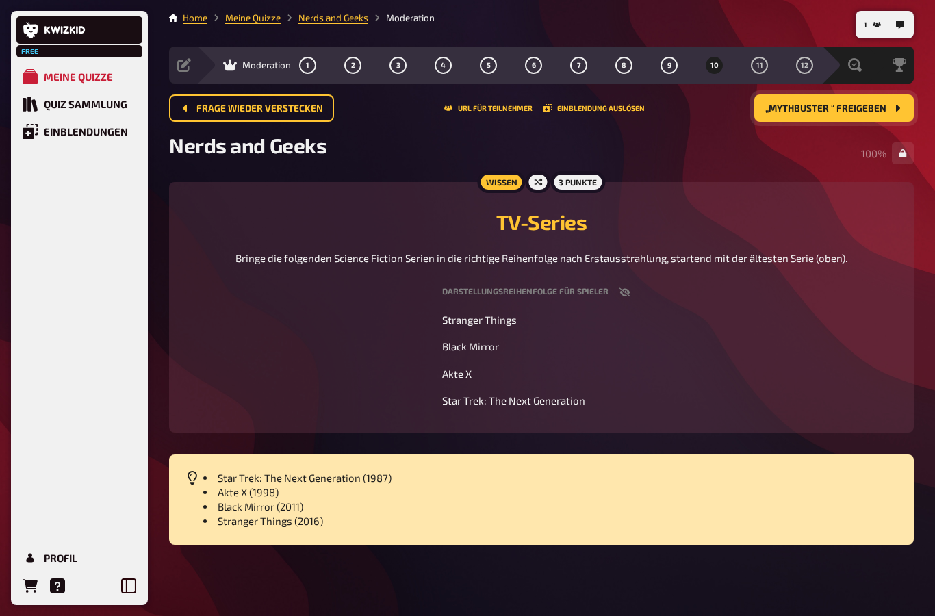
click at [800, 104] on span "„Mythbuster “ freigeben" at bounding box center [825, 109] width 121 height 10
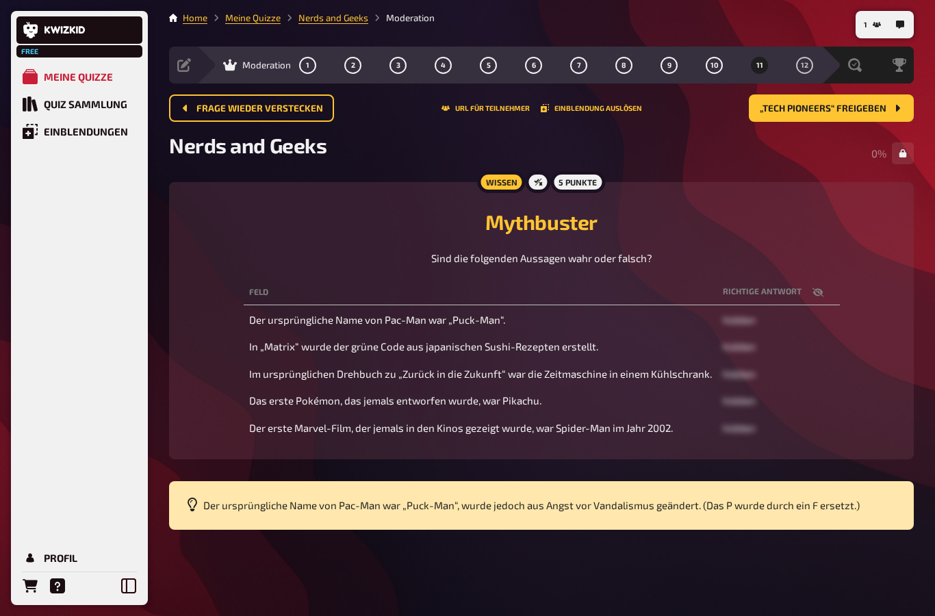
click at [821, 285] on button "button" at bounding box center [818, 292] width 33 height 14
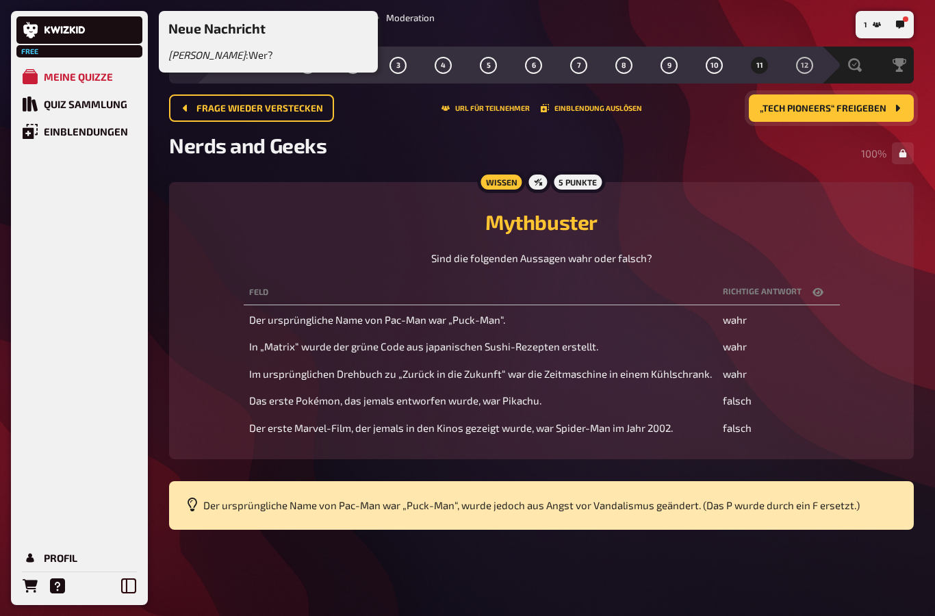
click at [882, 104] on span "„Tech Pioneers“ freigeben" at bounding box center [823, 109] width 127 height 10
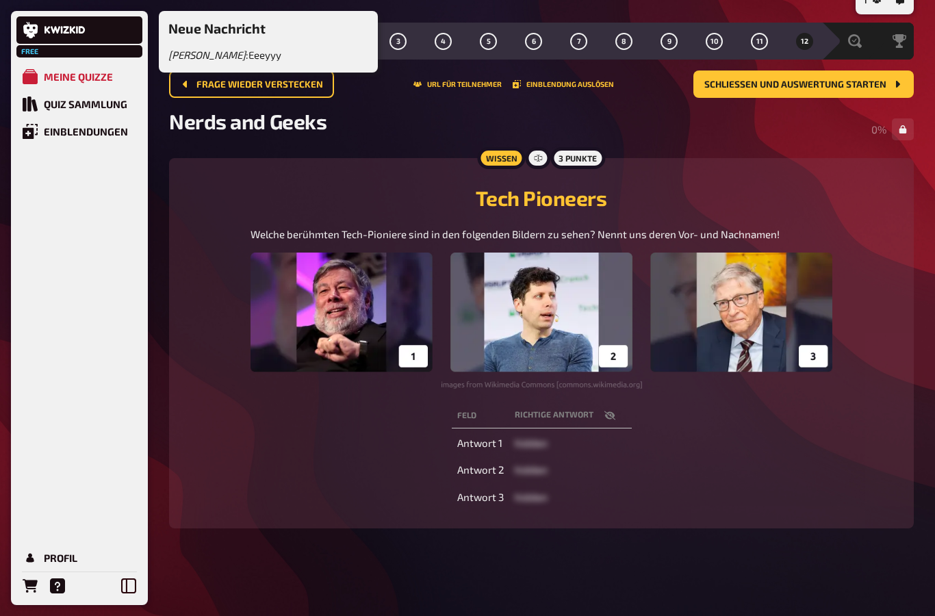
click at [245, 37] on div "Neue Nachricht [PERSON_NAME] : Eeeyyy" at bounding box center [224, 42] width 113 height 42
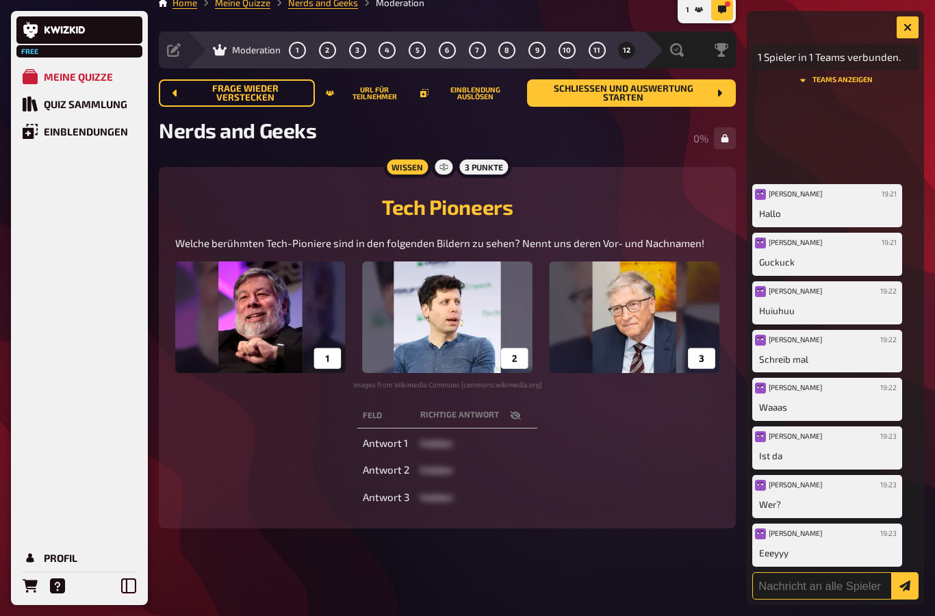
click at [867, 587] on input "text" at bounding box center [835, 585] width 166 height 27
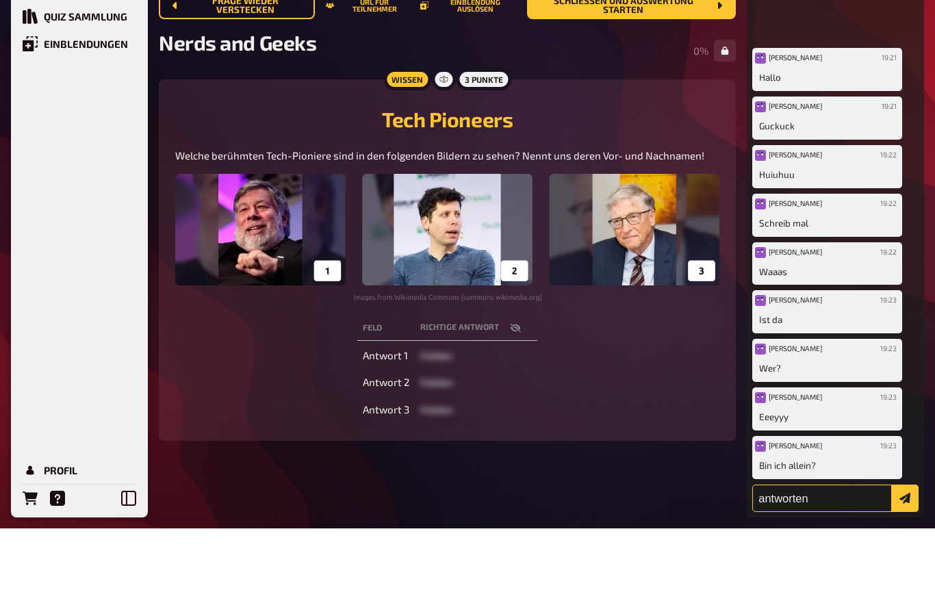
type input "antworten"
click at [905, 572] on button "submit" at bounding box center [904, 585] width 27 height 27
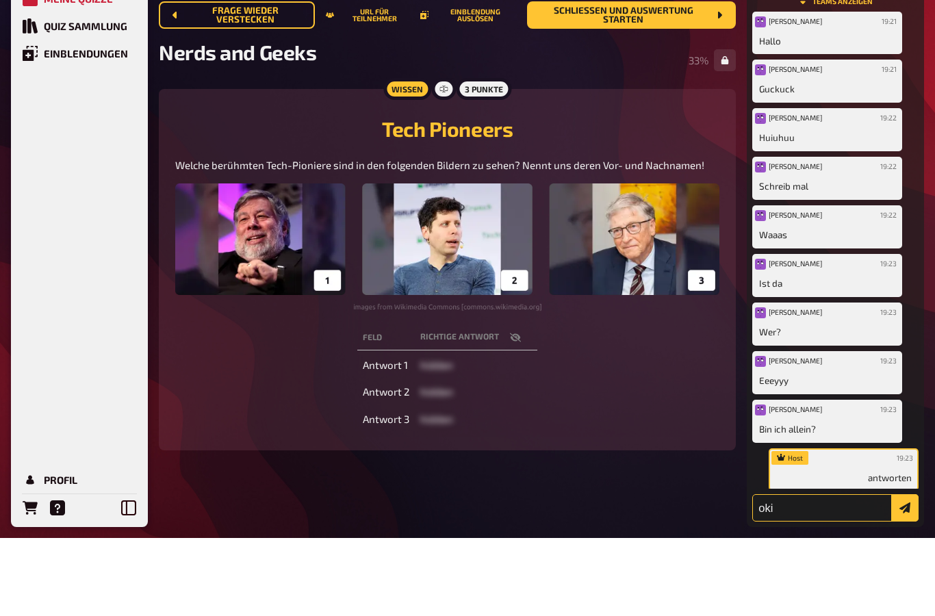
type input "oki"
click at [905, 572] on button "submit" at bounding box center [904, 585] width 27 height 27
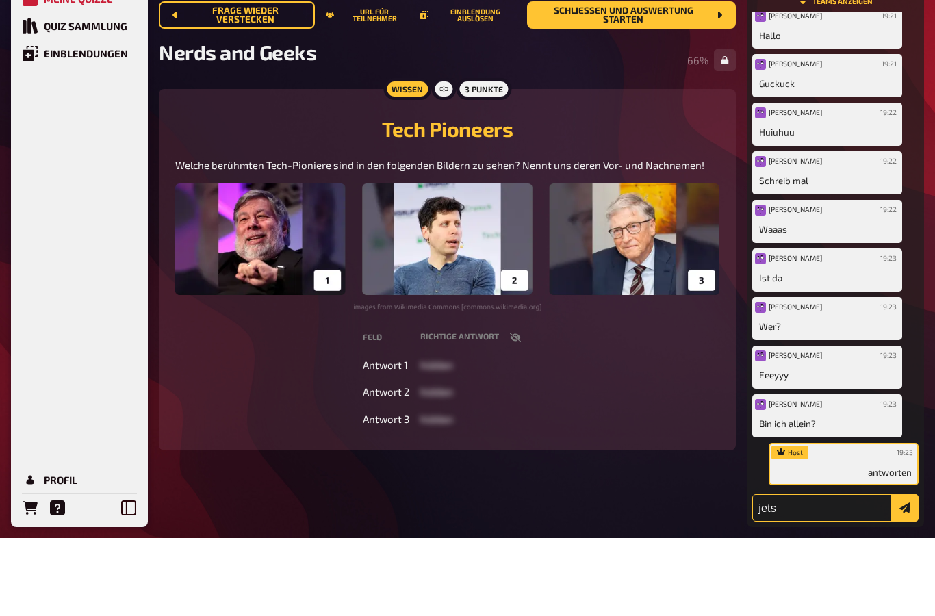
type input "jets"
click at [905, 572] on button "submit" at bounding box center [904, 585] width 27 height 27
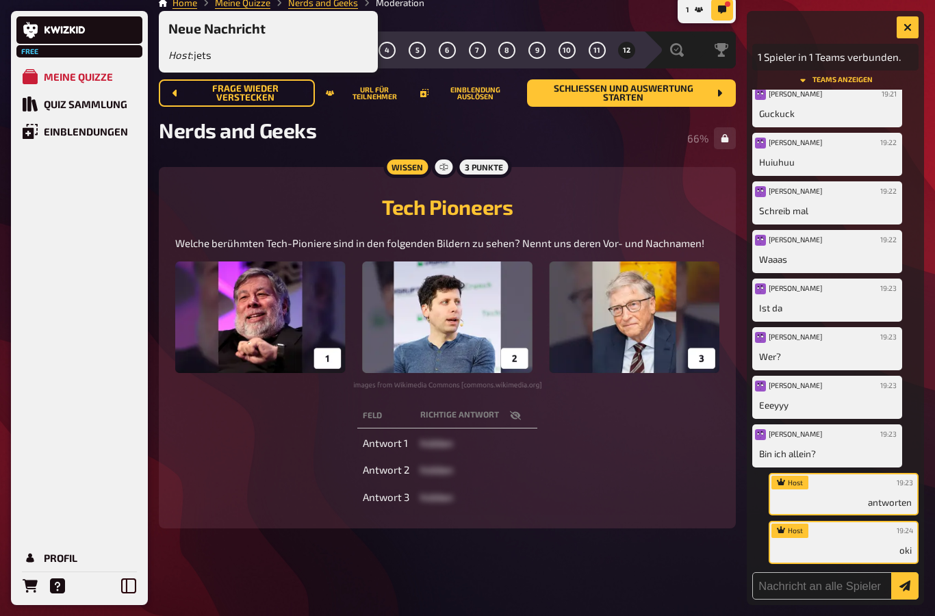
scroll to position [101, 0]
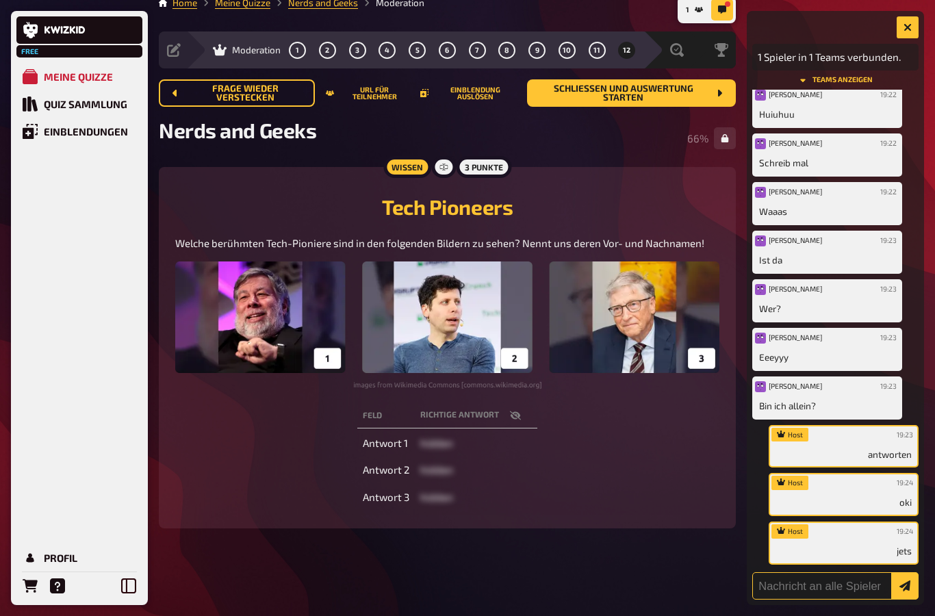
click at [828, 585] on input "text" at bounding box center [835, 585] width 166 height 27
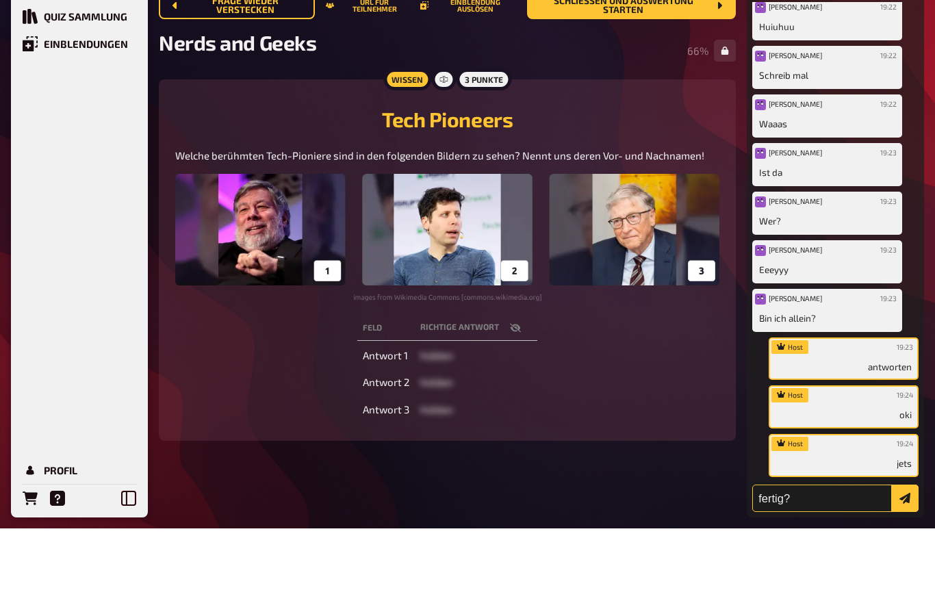
type input "fertig?"
click at [905, 572] on button "submit" at bounding box center [904, 585] width 27 height 27
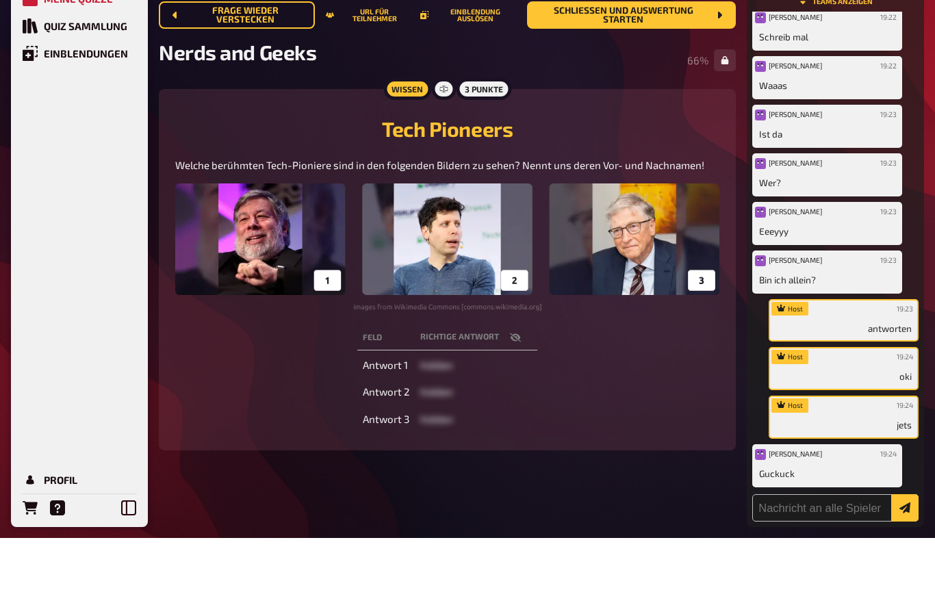
click at [506, 409] on button "button" at bounding box center [515, 416] width 33 height 14
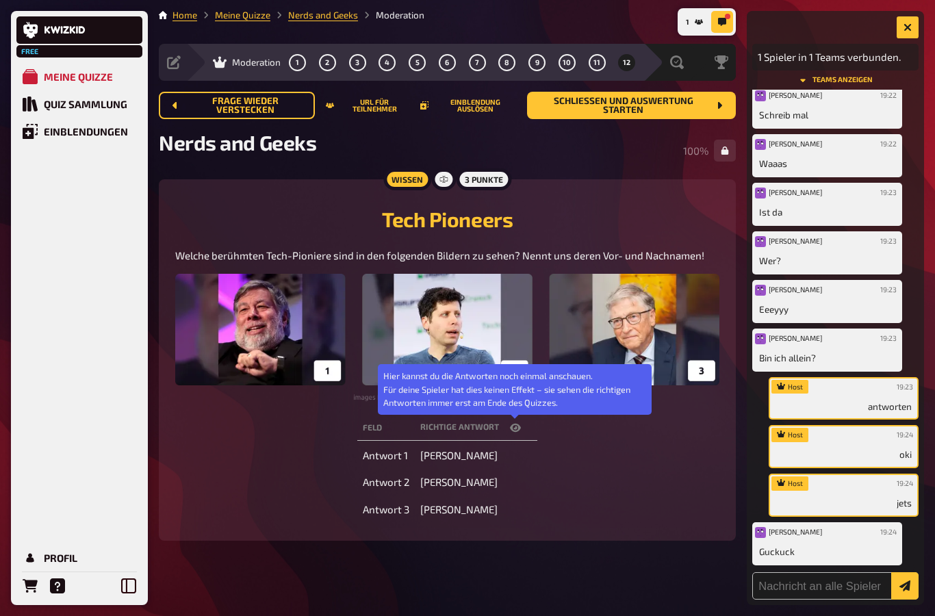
scroll to position [0, 0]
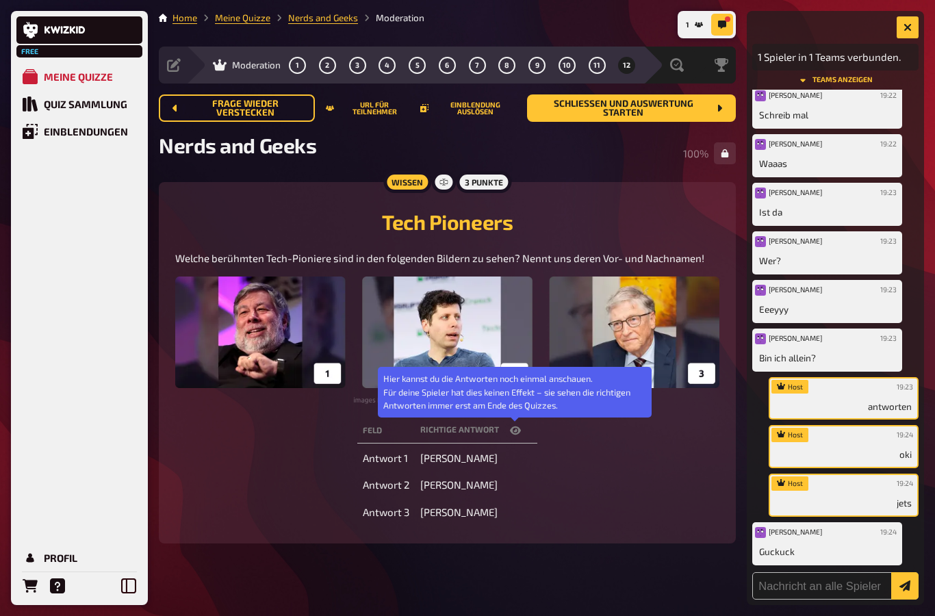
click at [596, 92] on main "Home Meine Quizze Nerds and Geeks Moderation Vorbereitung Inhalte Bearbeiten Qu…" at bounding box center [447, 288] width 577 height 554
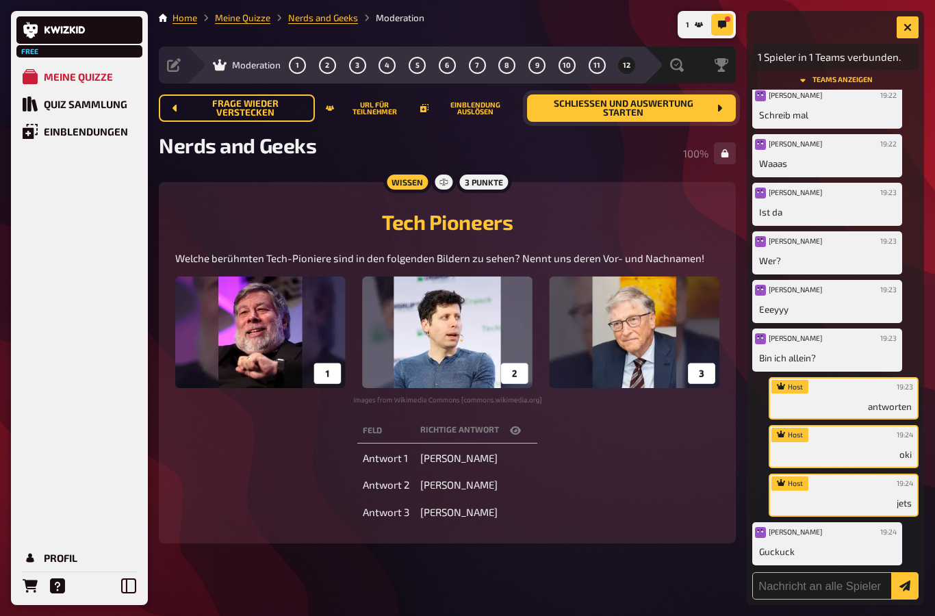
click at [556, 111] on span "Schließen und Auswertung starten" at bounding box center [623, 108] width 170 height 18
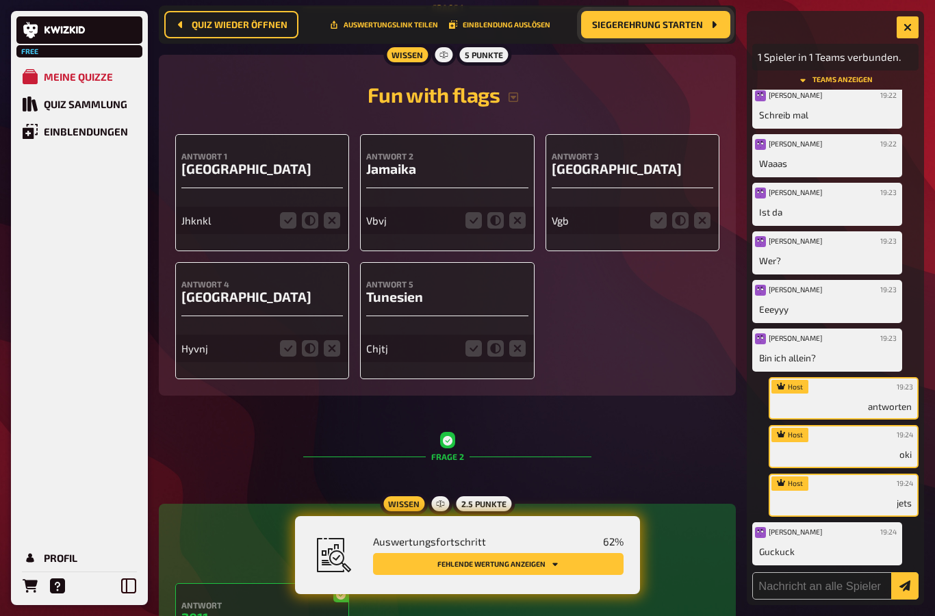
scroll to position [277, 0]
click at [340, 223] on icon at bounding box center [332, 220] width 16 height 16
click at [0, 0] on input "radio" at bounding box center [0, 0] width 0 height 0
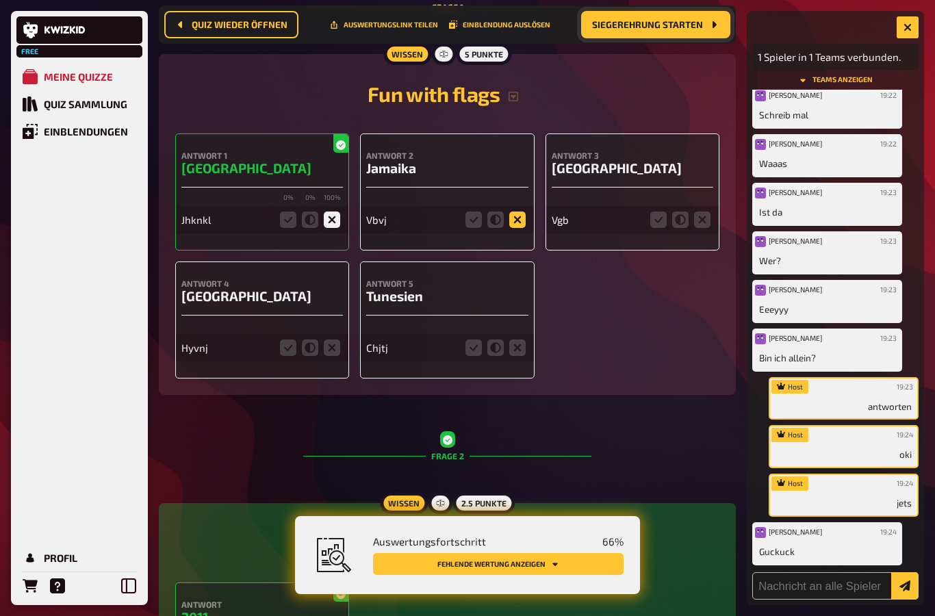
click at [522, 222] on icon at bounding box center [517, 220] width 16 height 16
click at [0, 0] on input "radio" at bounding box center [0, 0] width 0 height 0
click at [706, 216] on icon at bounding box center [702, 220] width 16 height 16
click at [0, 0] on input "radio" at bounding box center [0, 0] width 0 height 0
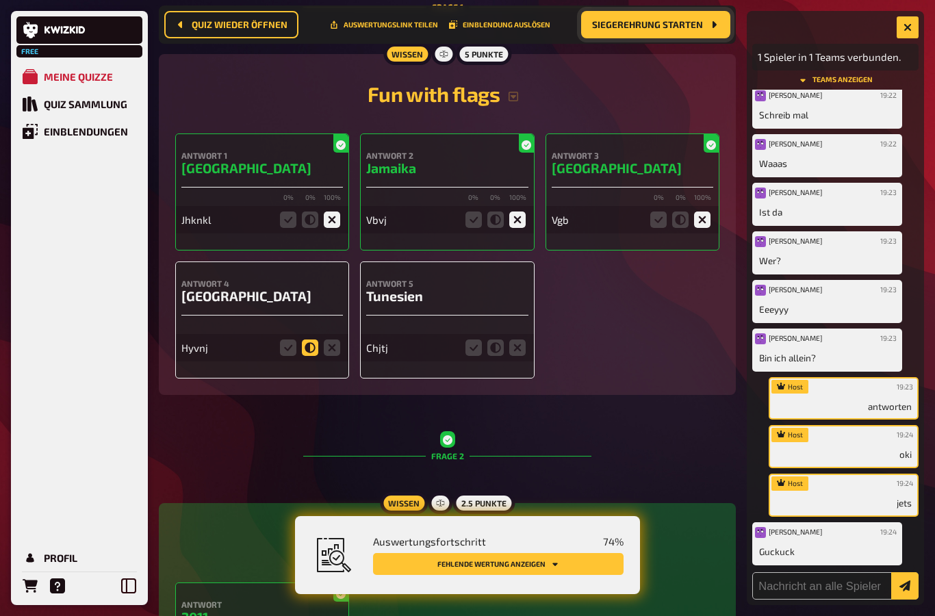
click at [318, 356] on icon at bounding box center [310, 348] width 16 height 16
click at [0, 0] on input "radio" at bounding box center [0, 0] width 0 height 0
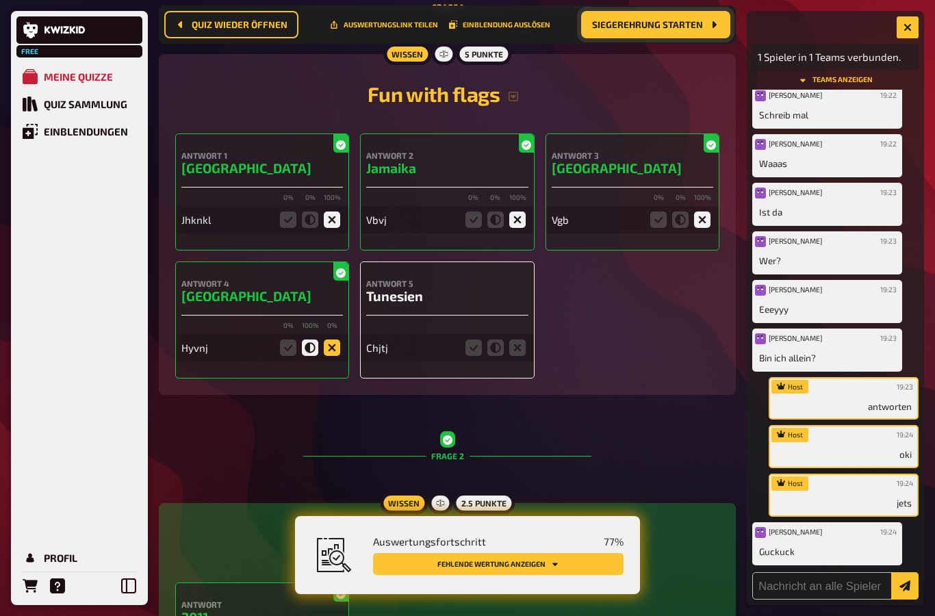
click at [338, 347] on icon at bounding box center [332, 348] width 16 height 16
click at [0, 0] on input "radio" at bounding box center [0, 0] width 0 height 0
click at [525, 349] on icon at bounding box center [517, 348] width 16 height 16
click at [0, 0] on input "radio" at bounding box center [0, 0] width 0 height 0
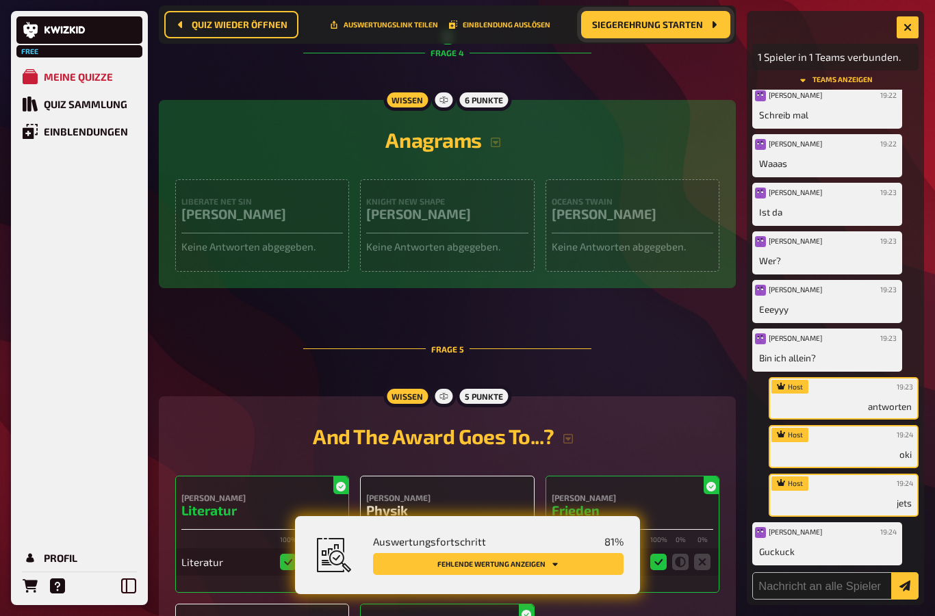
scroll to position [1323, 0]
click at [889, 62] on p "1 Spieler in 1 Teams verbunden." at bounding box center [835, 57] width 155 height 16
click at [497, 147] on icon "button" at bounding box center [495, 141] width 11 height 11
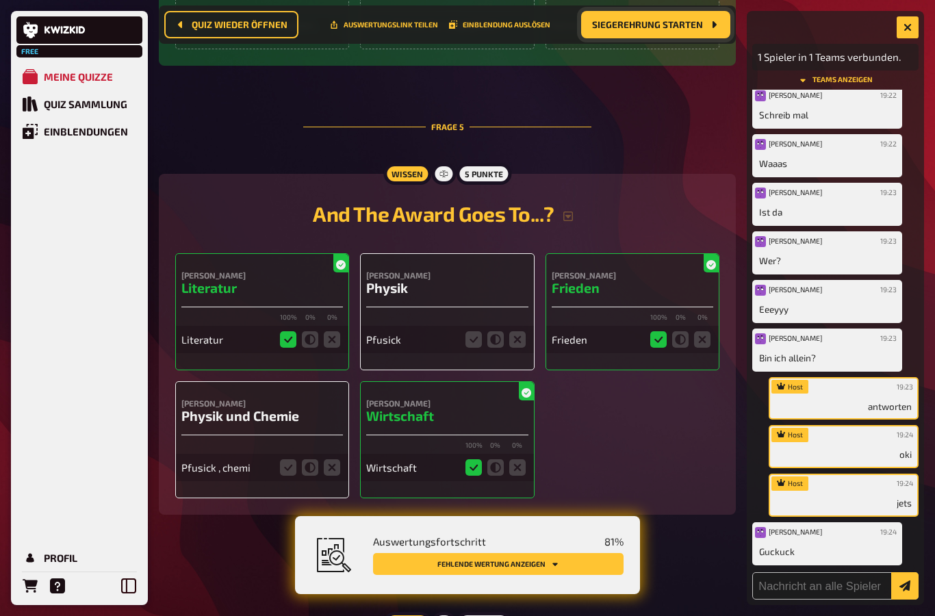
scroll to position [1577, 0]
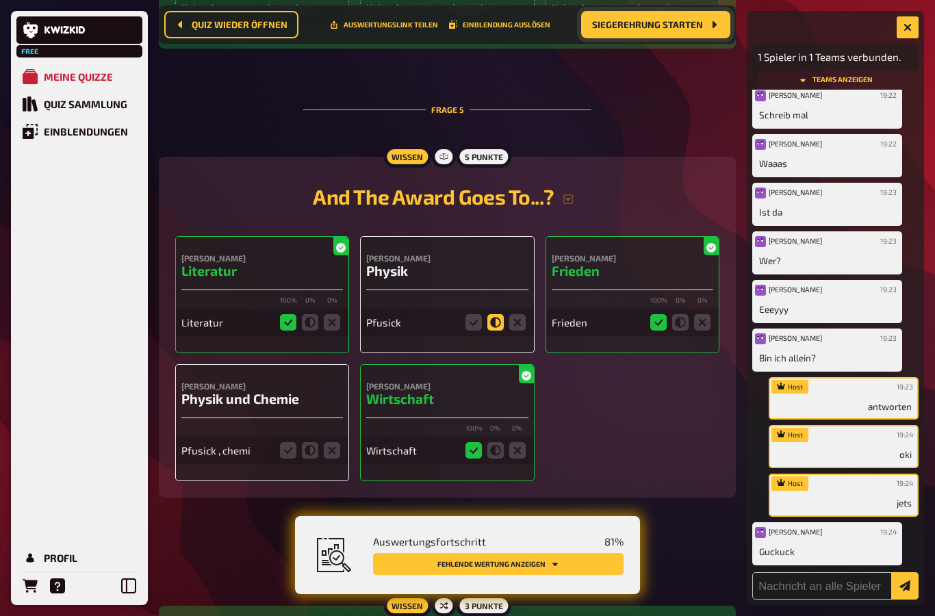
click at [497, 331] on icon at bounding box center [495, 322] width 16 height 16
click at [0, 0] on input "radio" at bounding box center [0, 0] width 0 height 0
click at [314, 459] on icon at bounding box center [310, 450] width 16 height 16
click at [0, 0] on input "radio" at bounding box center [0, 0] width 0 height 0
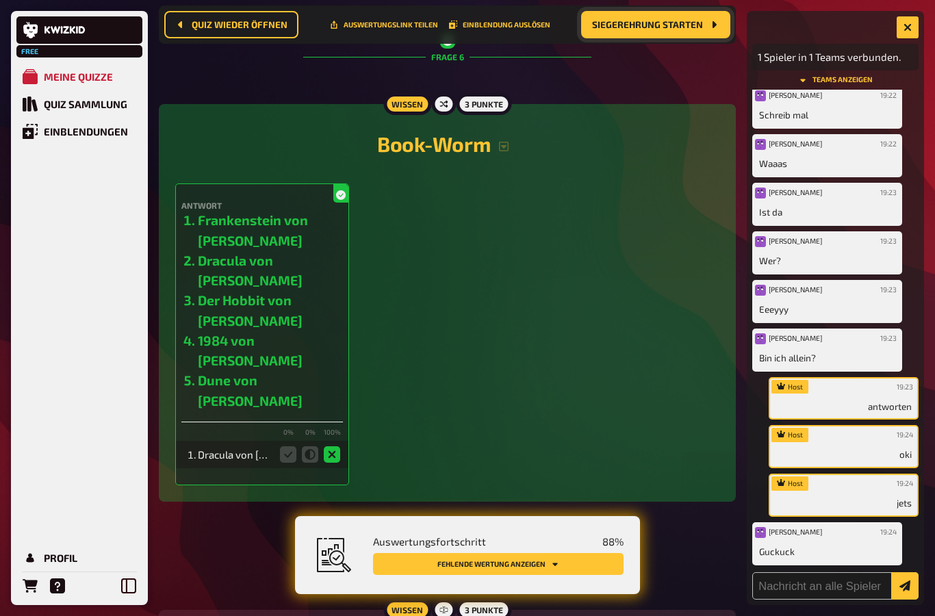
scroll to position [2080, 0]
click at [323, 465] on fieldset at bounding box center [310, 454] width 66 height 22
click at [314, 462] on icon at bounding box center [310, 454] width 16 height 16
click at [316, 462] on icon at bounding box center [310, 454] width 16 height 16
click at [312, 462] on icon at bounding box center [310, 454] width 16 height 16
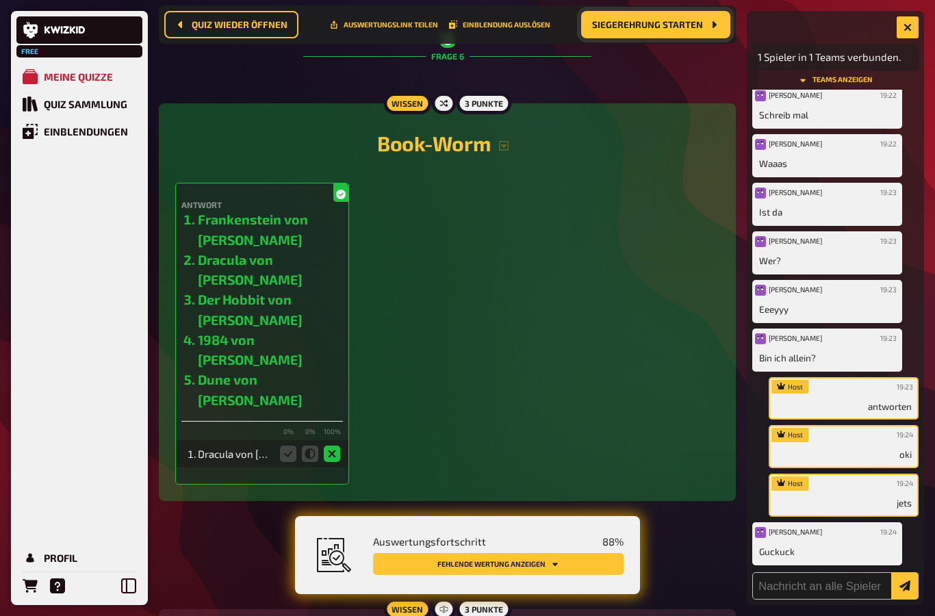
click at [305, 462] on icon at bounding box center [310, 454] width 16 height 16
click at [322, 465] on fieldset at bounding box center [310, 454] width 66 height 22
click at [329, 437] on small "100 %" at bounding box center [332, 432] width 16 height 10
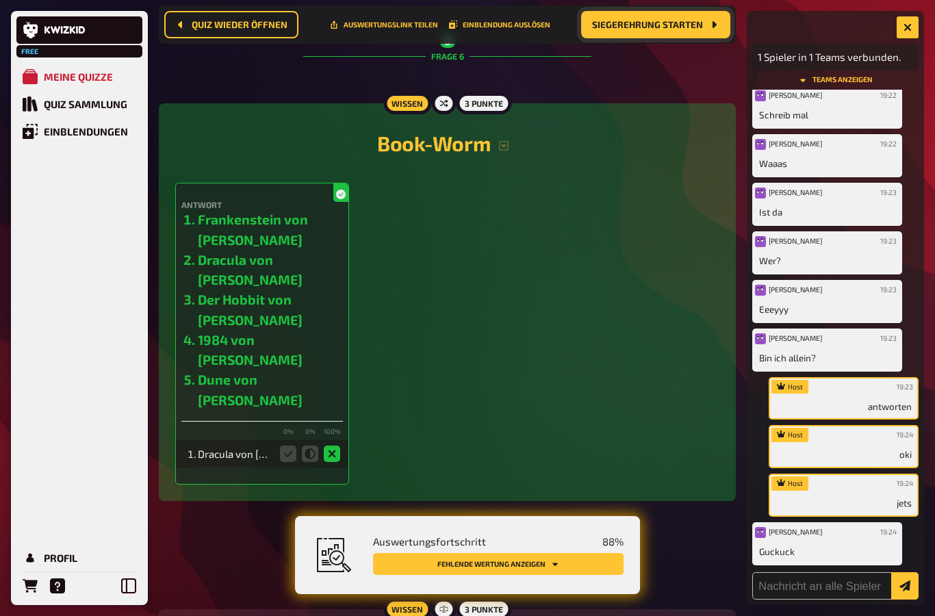
click at [331, 460] on fieldset at bounding box center [310, 454] width 66 height 22
click at [325, 462] on icon at bounding box center [332, 454] width 16 height 16
click at [324, 462] on icon at bounding box center [332, 454] width 16 height 16
click at [302, 465] on fieldset at bounding box center [310, 454] width 66 height 22
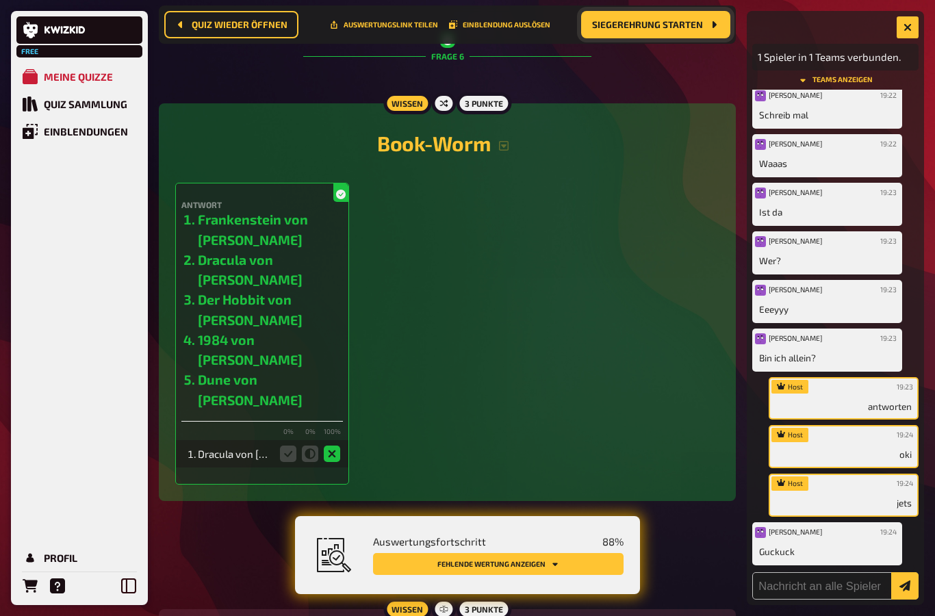
click at [307, 462] on icon at bounding box center [310, 454] width 16 height 16
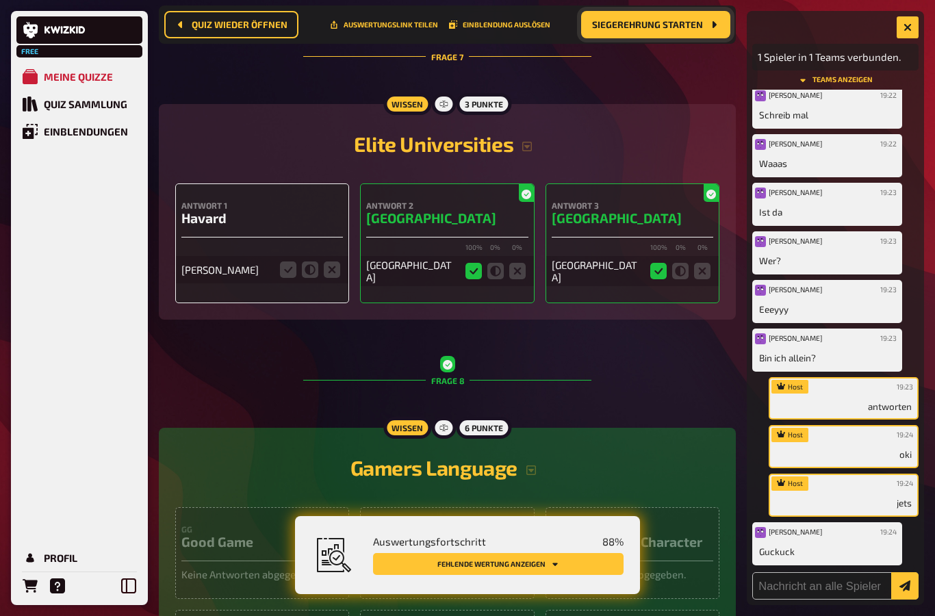
scroll to position [2583, 0]
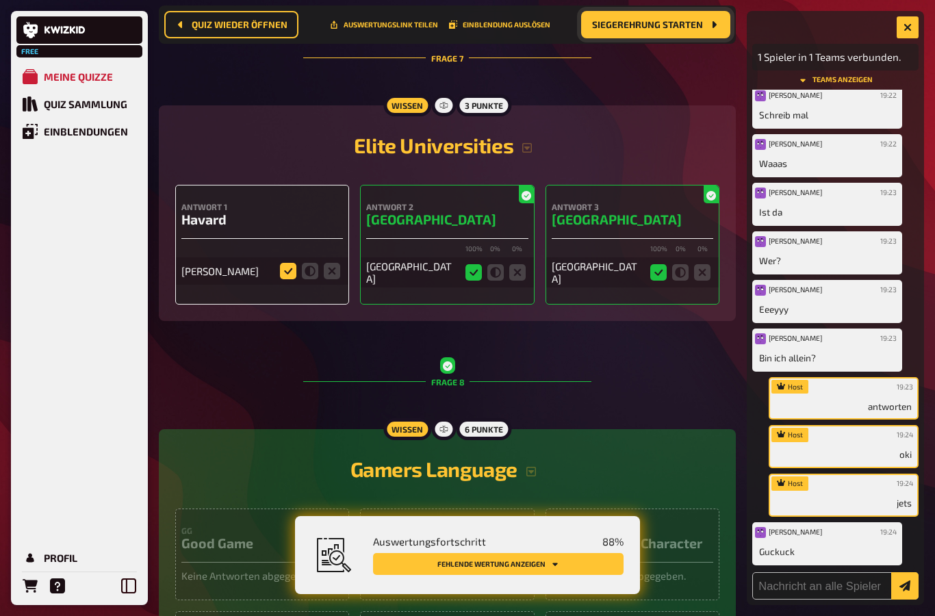
click at [291, 279] on icon at bounding box center [288, 271] width 16 height 16
click at [0, 0] on input "radio" at bounding box center [0, 0] width 0 height 0
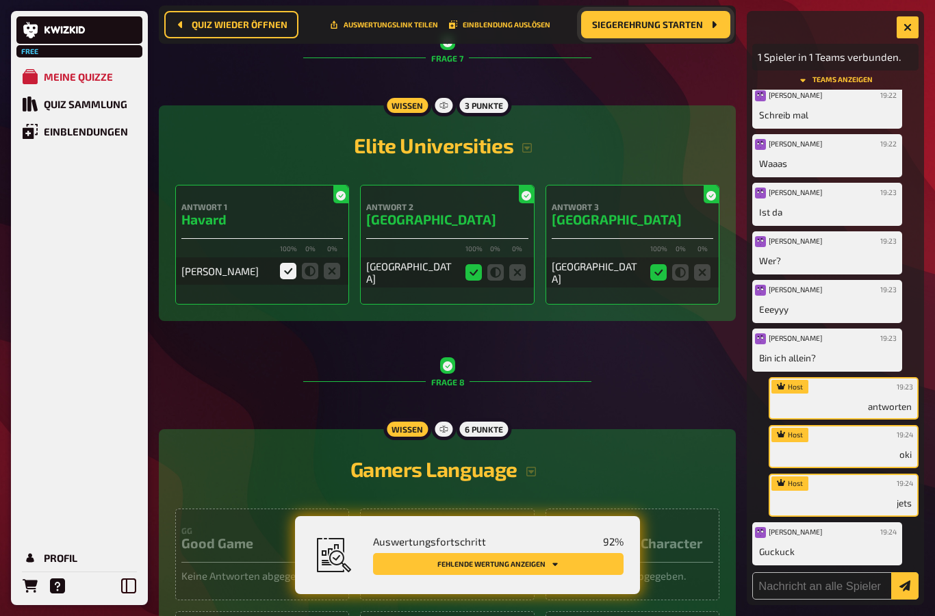
click at [703, 281] on icon at bounding box center [702, 272] width 16 height 16
click at [680, 288] on div "[GEOGRAPHIC_DATA]" at bounding box center [633, 272] width 162 height 30
click at [688, 281] on icon at bounding box center [680, 272] width 16 height 16
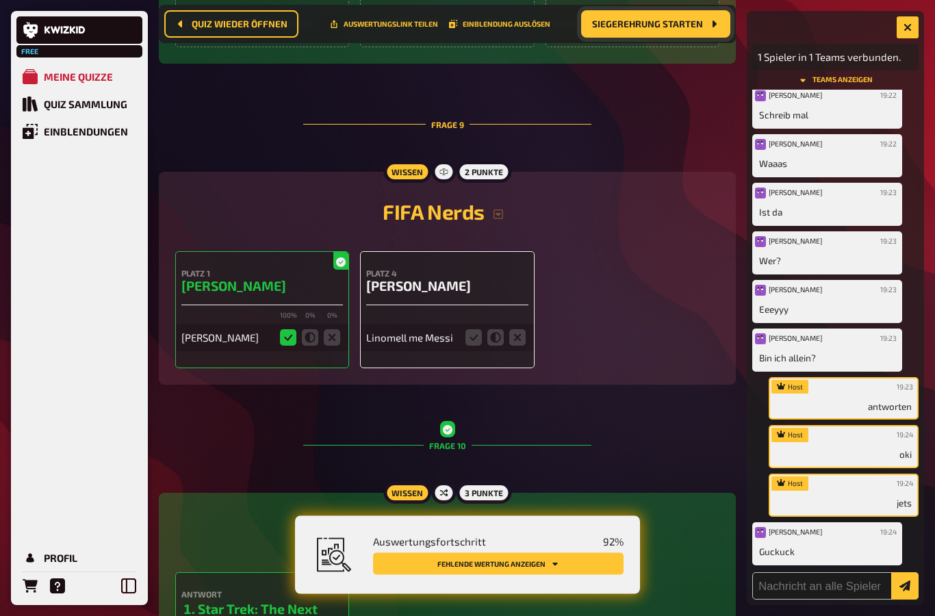
scroll to position [3242, 0]
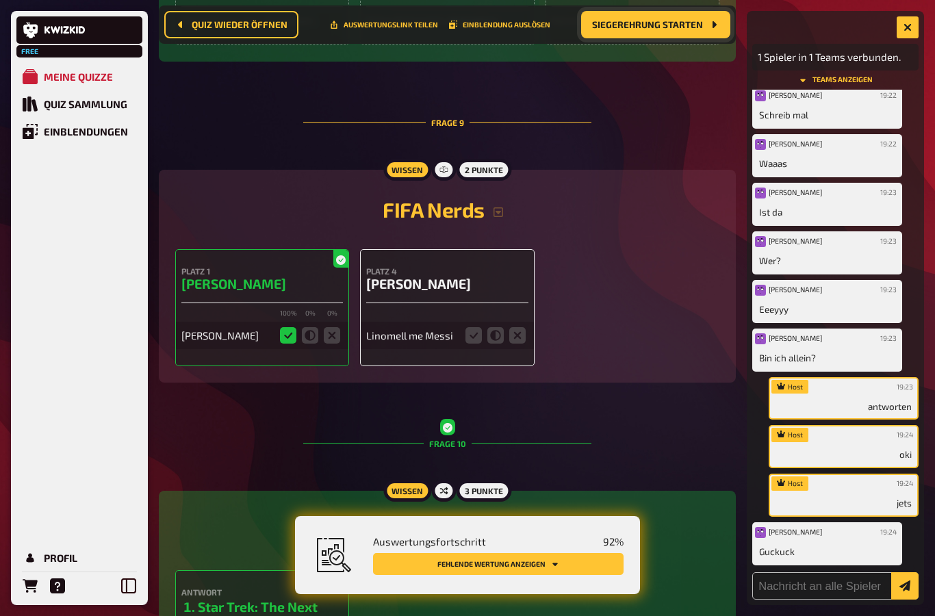
click at [331, 344] on icon at bounding box center [332, 335] width 16 height 16
click at [502, 344] on icon at bounding box center [495, 335] width 16 height 16
click at [0, 0] on input "radio" at bounding box center [0, 0] width 0 height 0
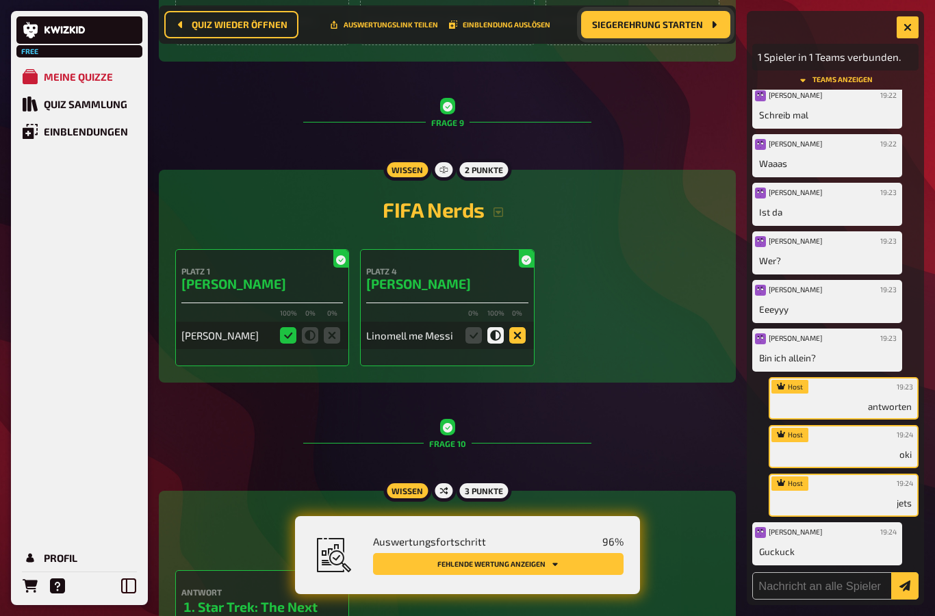
click at [524, 344] on icon at bounding box center [517, 335] width 16 height 16
click at [0, 0] on input "radio" at bounding box center [0, 0] width 0 height 0
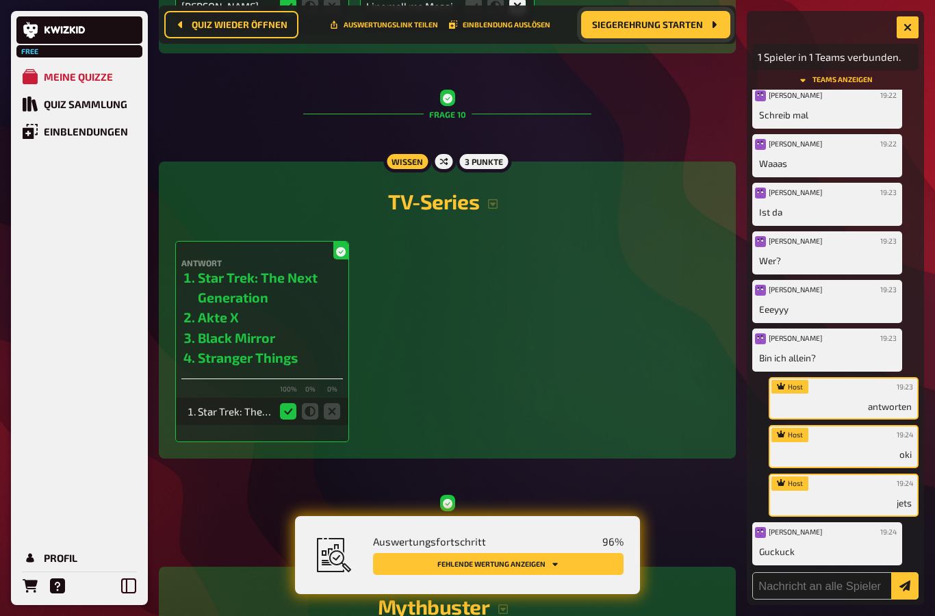
scroll to position [3590, 0]
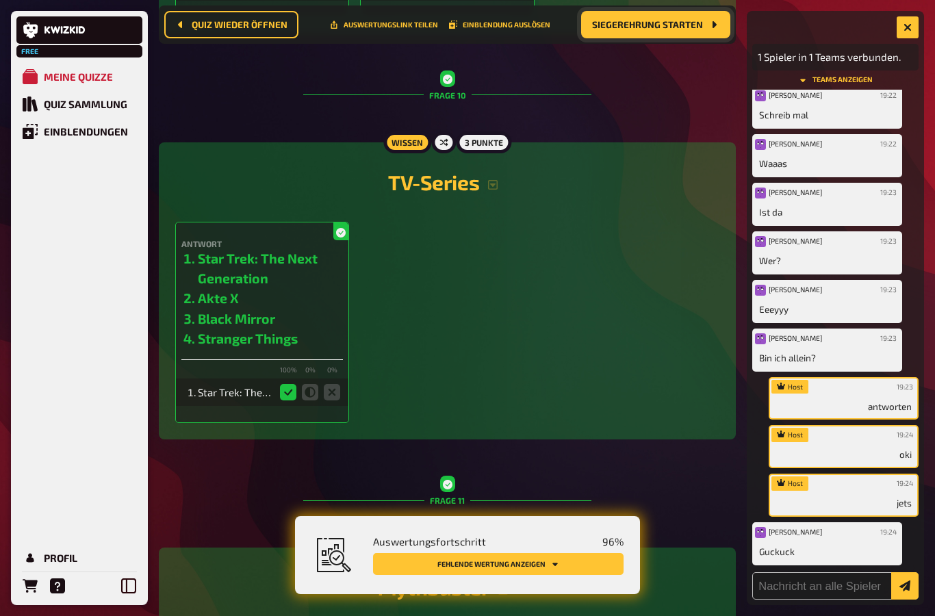
click at [344, 419] on div "Antwort Star Trek: The Next Generation Akte X Black Mirror Stranger Things 100 …" at bounding box center [262, 322] width 174 height 201
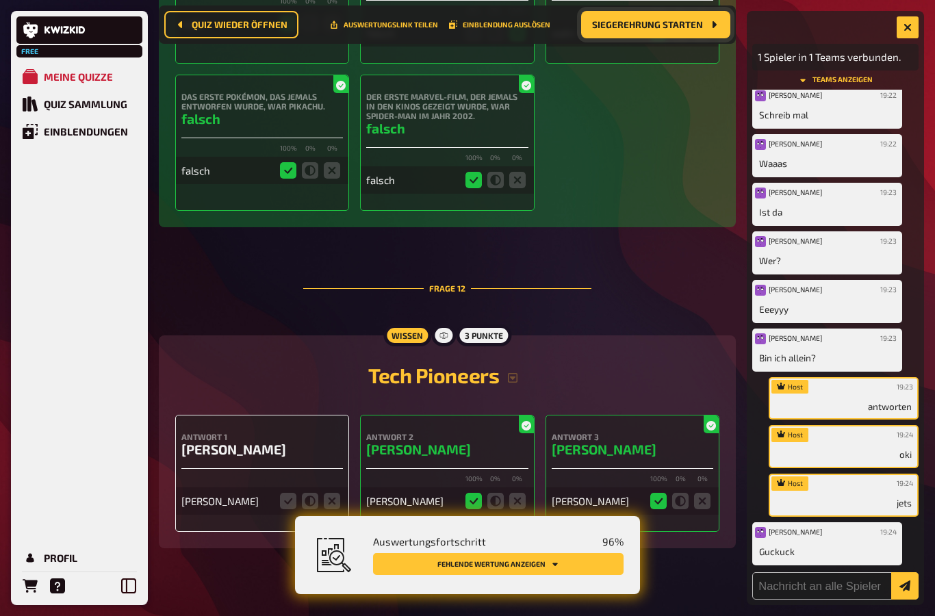
scroll to position [4345, 0]
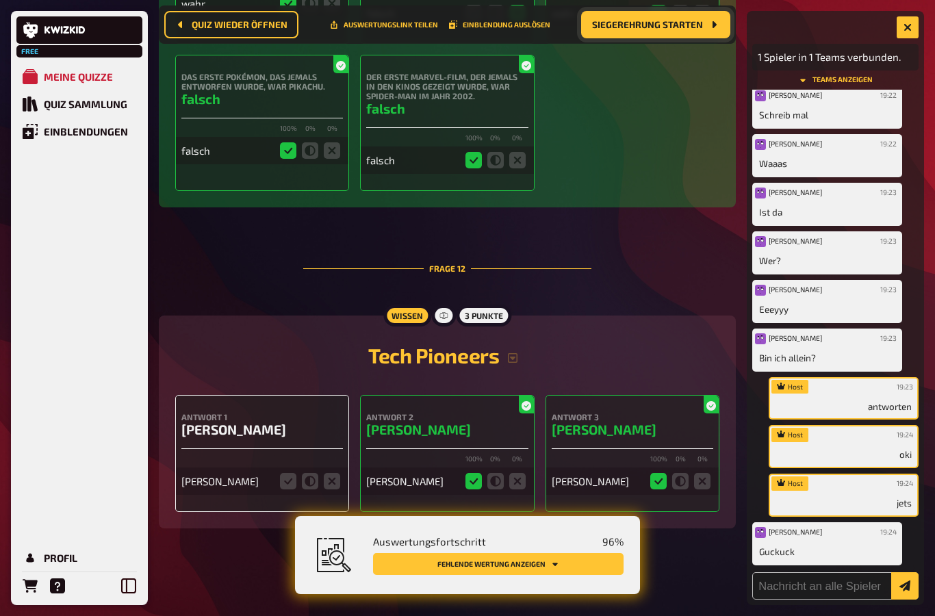
click at [493, 483] on icon at bounding box center [495, 481] width 16 height 16
click at [492, 482] on icon at bounding box center [495, 481] width 16 height 16
click at [527, 473] on fieldset at bounding box center [496, 481] width 66 height 22
click at [526, 473] on fieldset at bounding box center [496, 481] width 66 height 22
click at [511, 474] on icon at bounding box center [517, 481] width 16 height 16
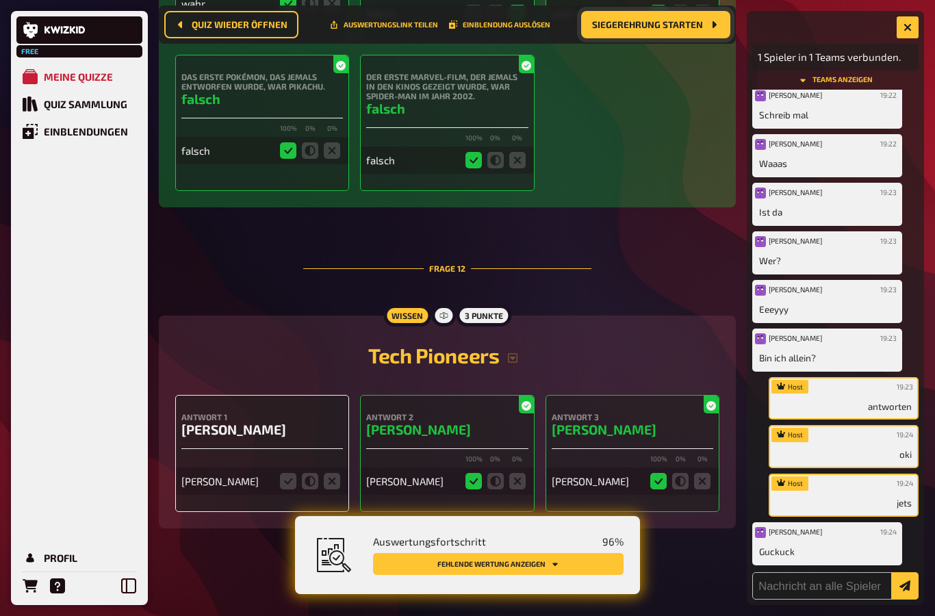
click at [506, 490] on fieldset at bounding box center [496, 481] width 66 height 22
click at [494, 476] on icon at bounding box center [495, 481] width 16 height 16
click at [494, 475] on icon at bounding box center [495, 481] width 16 height 16
click at [502, 491] on fieldset at bounding box center [496, 481] width 66 height 22
click at [502, 490] on fieldset at bounding box center [496, 481] width 66 height 22
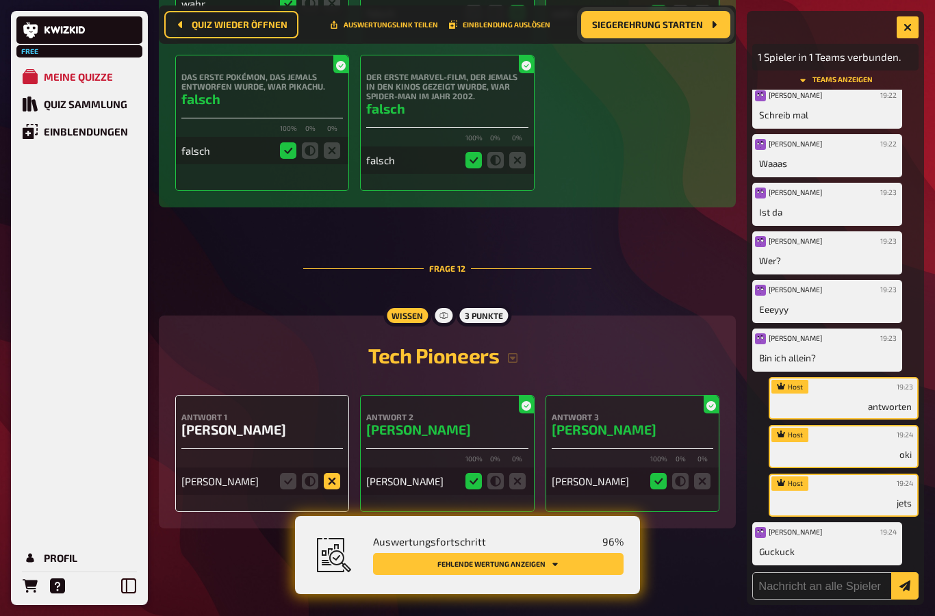
click at [338, 481] on icon at bounding box center [332, 481] width 16 height 16
click at [0, 0] on input "radio" at bounding box center [0, 0] width 0 height 0
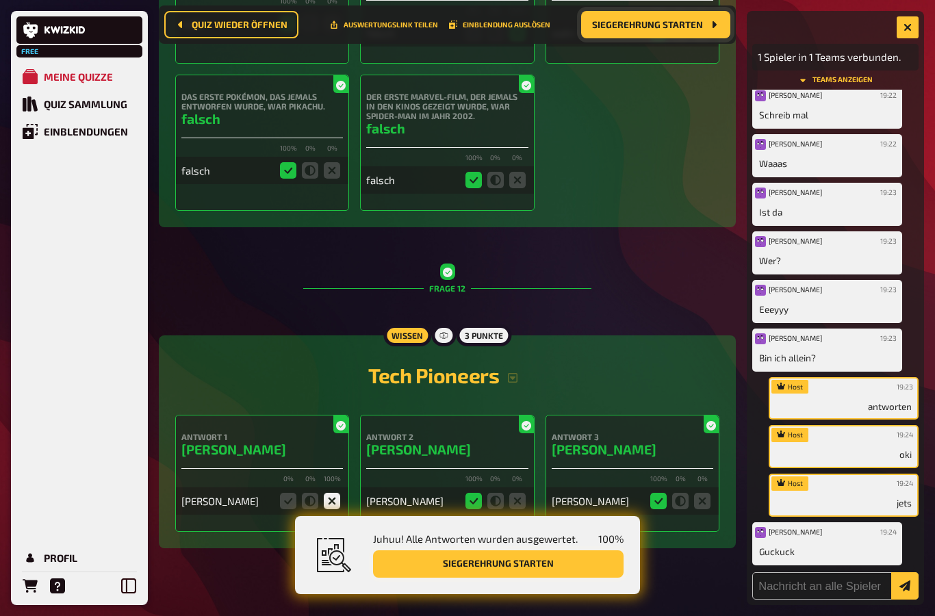
click at [536, 578] on button "Siegerehrung starten" at bounding box center [498, 563] width 251 height 27
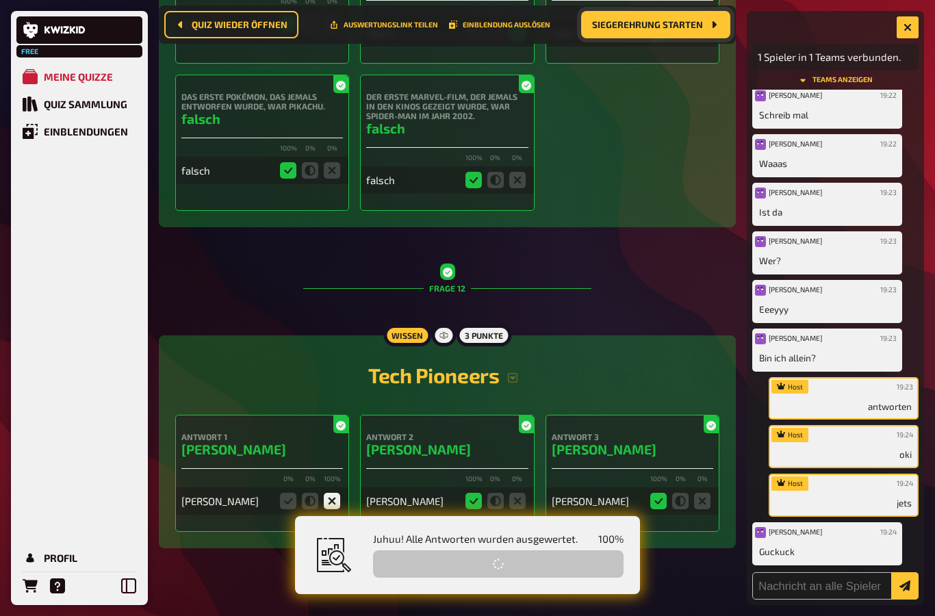
scroll to position [55, 0]
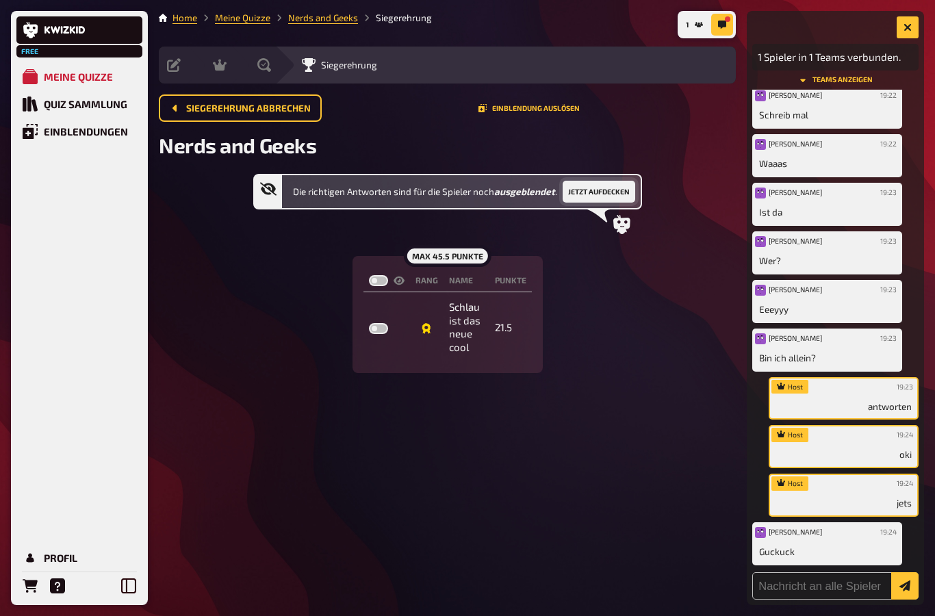
click at [617, 181] on button "Jetzt aufdecken" at bounding box center [599, 192] width 73 height 22
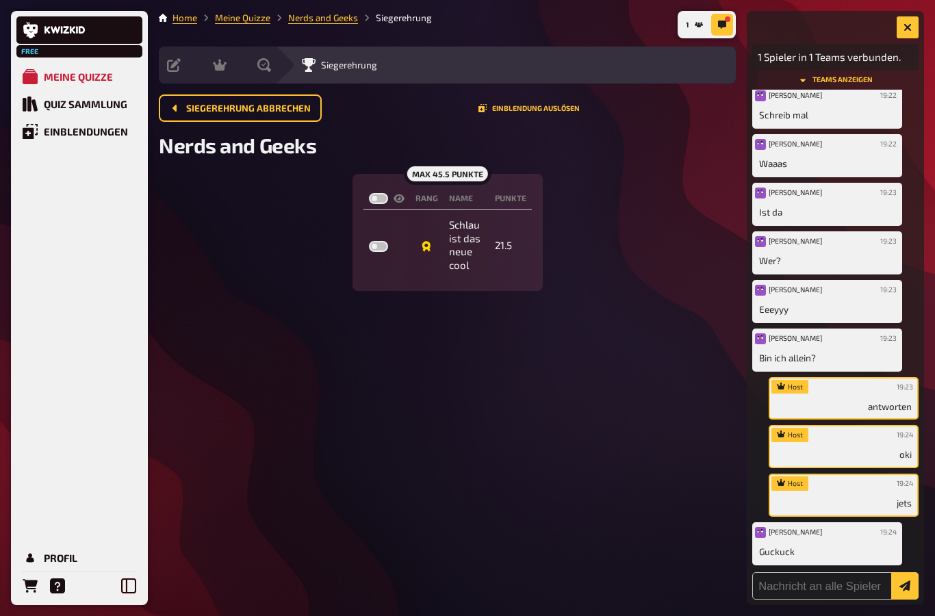
click at [376, 193] on label at bounding box center [378, 198] width 19 height 11
click at [369, 192] on input "checkbox" at bounding box center [368, 192] width 1 height 1
checkbox input "true"
click at [379, 193] on label at bounding box center [378, 198] width 19 height 11
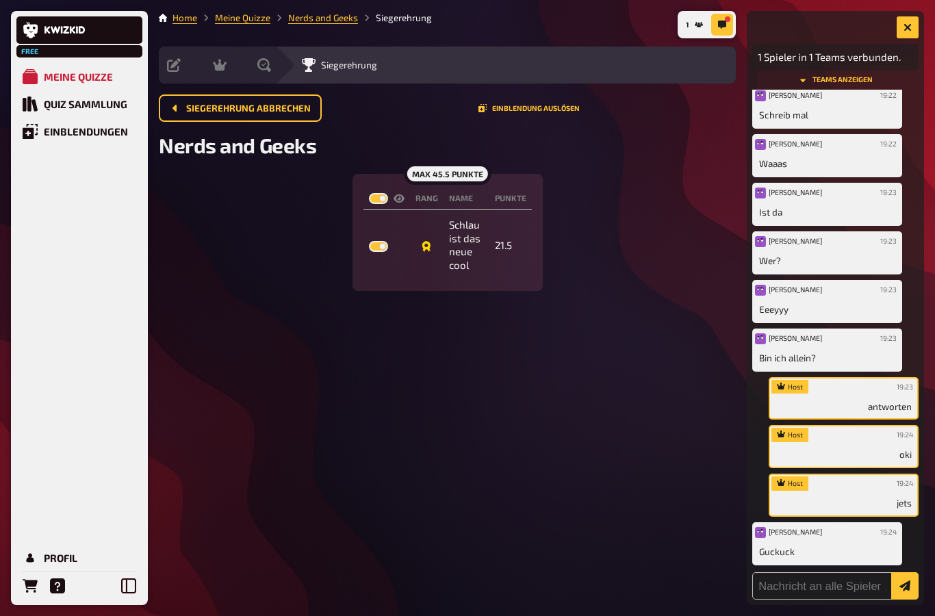
click at [369, 192] on input "checkbox" at bounding box center [368, 192] width 1 height 1
checkbox input "false"
click at [383, 193] on label at bounding box center [378, 198] width 19 height 11
click at [369, 192] on input "checkbox" at bounding box center [368, 192] width 1 height 1
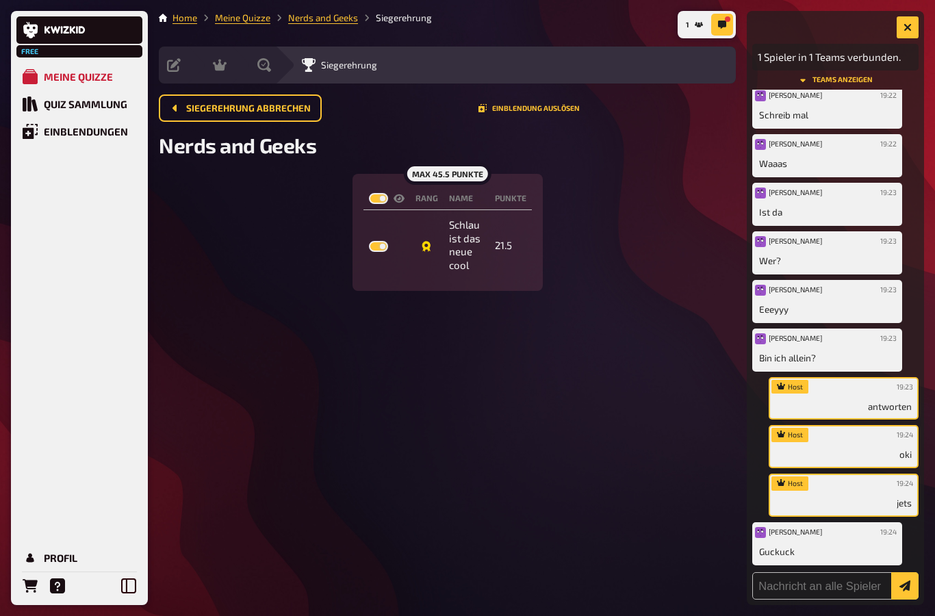
checkbox input "true"
click at [385, 193] on label at bounding box center [378, 198] width 19 height 11
click at [369, 192] on input "checkbox" at bounding box center [368, 192] width 1 height 1
checkbox input "false"
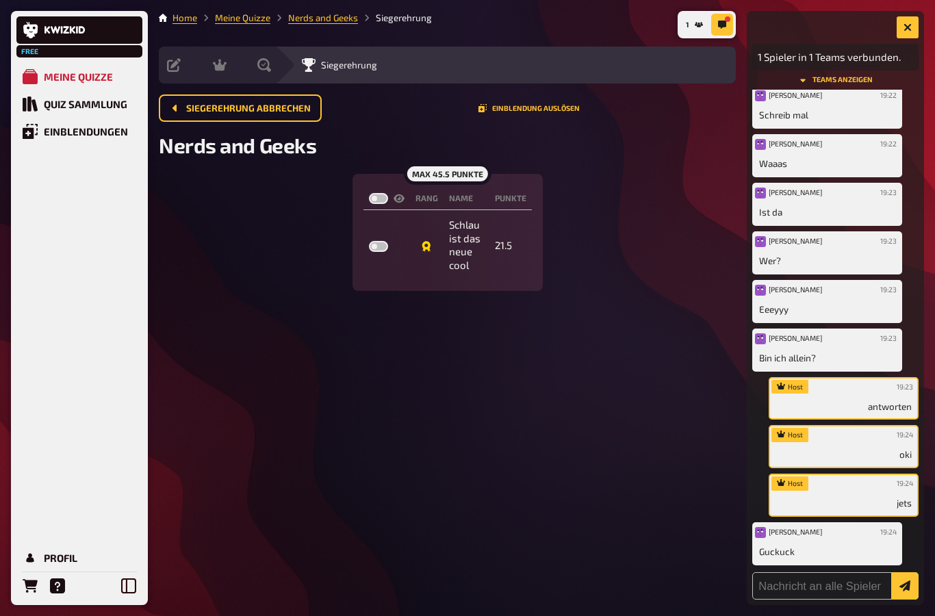
checkbox input "false"
click at [384, 193] on label at bounding box center [378, 198] width 19 height 11
click at [369, 192] on input "checkbox" at bounding box center [368, 192] width 1 height 1
checkbox input "true"
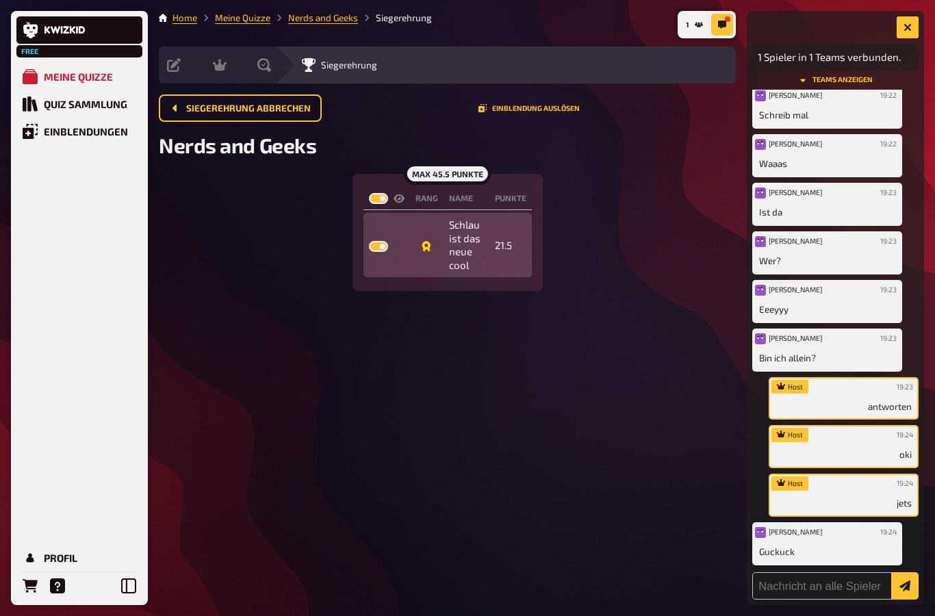
click at [426, 241] on icon at bounding box center [426, 246] width 9 height 11
click at [386, 241] on label at bounding box center [378, 246] width 19 height 11
click at [369, 240] on input "checkbox" at bounding box center [368, 240] width 1 height 1
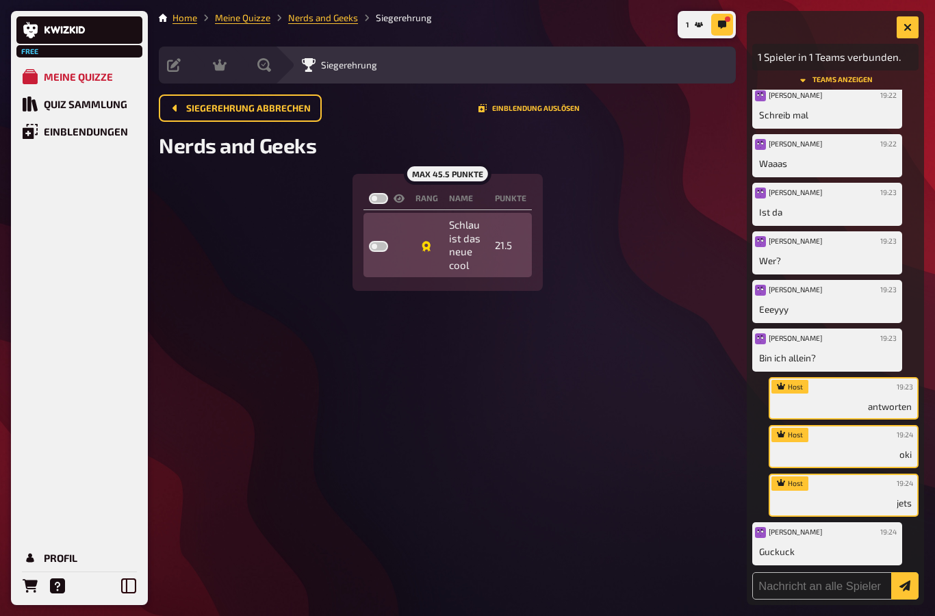
checkbox input "false"
click at [389, 213] on td at bounding box center [386, 245] width 47 height 64
click at [380, 241] on label at bounding box center [378, 246] width 19 height 11
click at [369, 240] on input "checkbox" at bounding box center [368, 240] width 1 height 1
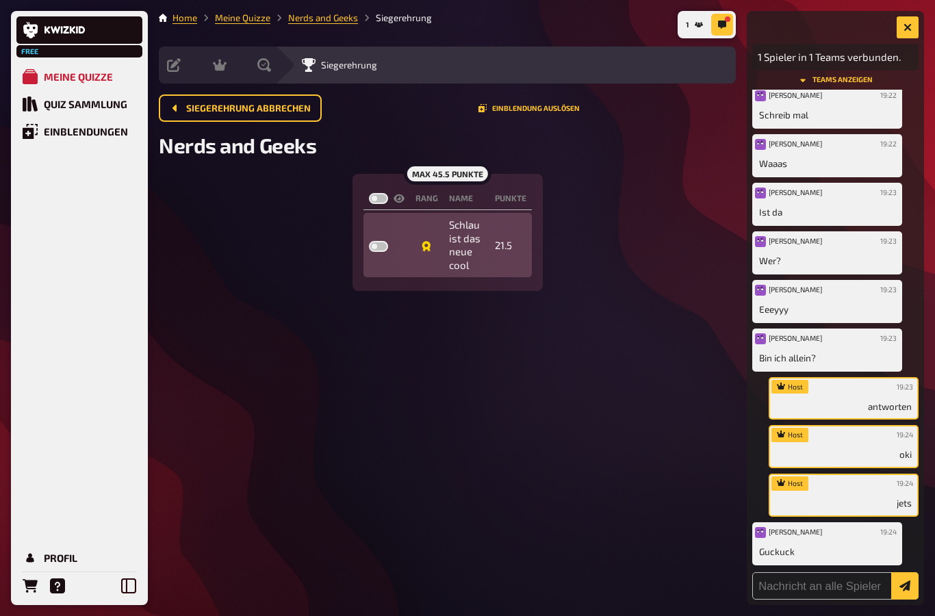
checkbox input "true"
click at [384, 241] on label at bounding box center [378, 246] width 19 height 11
click at [369, 240] on input "checkbox" at bounding box center [368, 240] width 1 height 1
checkbox input "false"
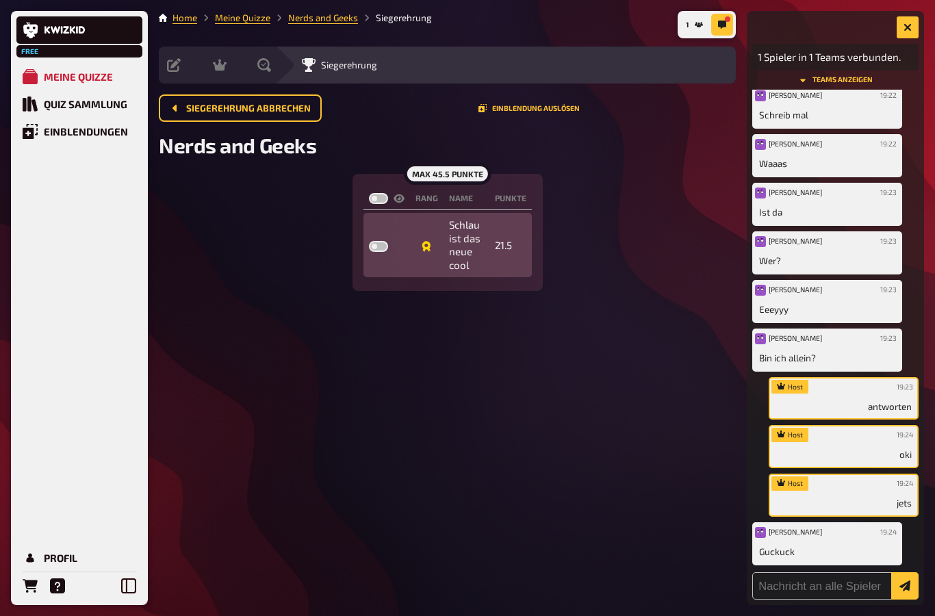
checkbox input "false"
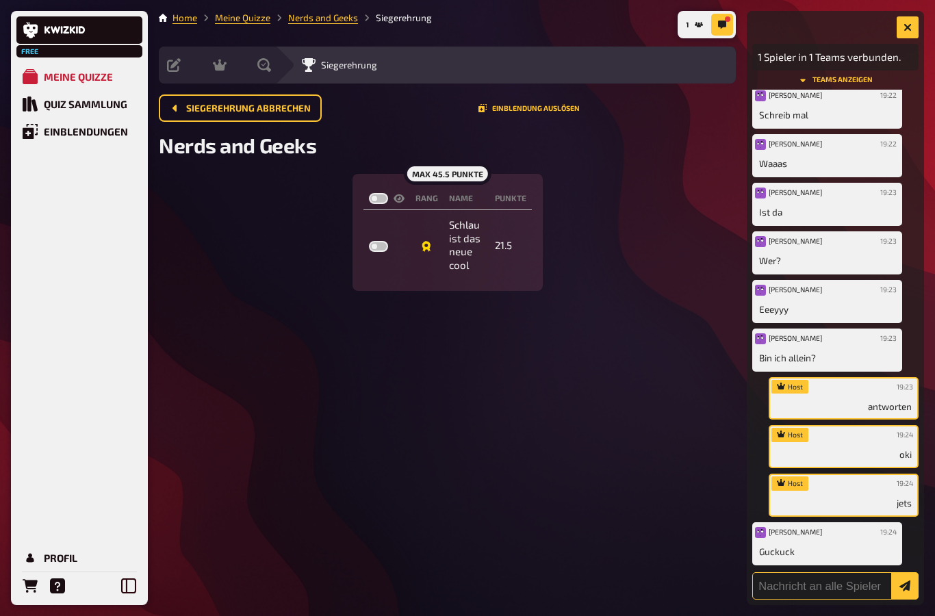
click at [800, 588] on input "text" at bounding box center [835, 585] width 166 height 27
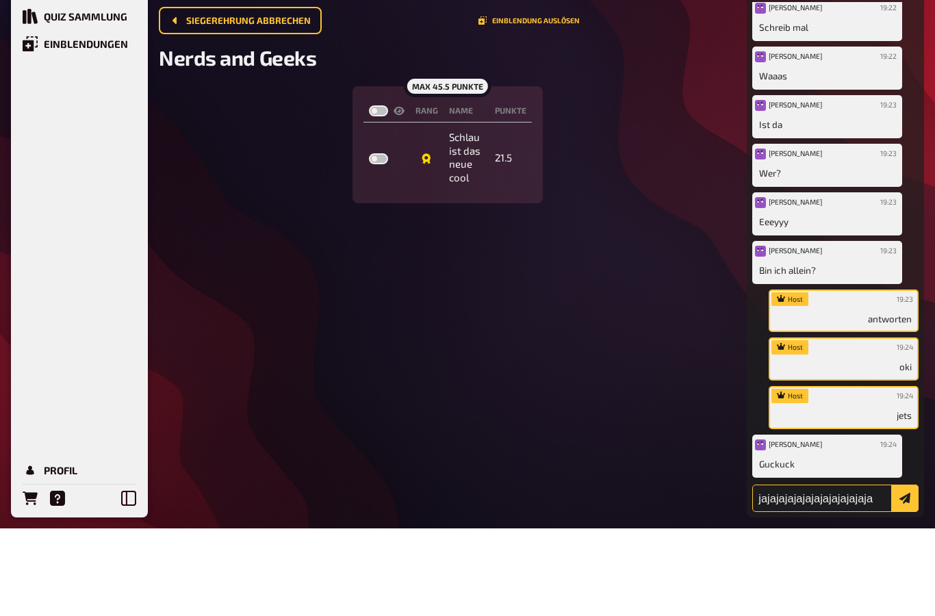
type input "jajajajajajajajajajajajaja"
click at [905, 572] on button "submit" at bounding box center [904, 585] width 27 height 27
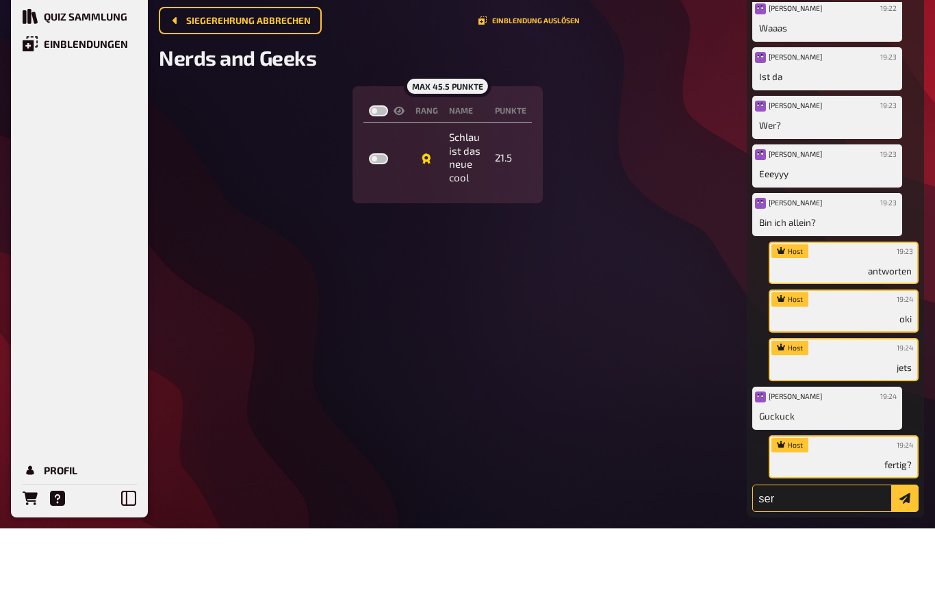
type input "ser"
click at [905, 572] on button "submit" at bounding box center [904, 585] width 27 height 27
